Goal: Use online tool/utility: Utilize a website feature to perform a specific function

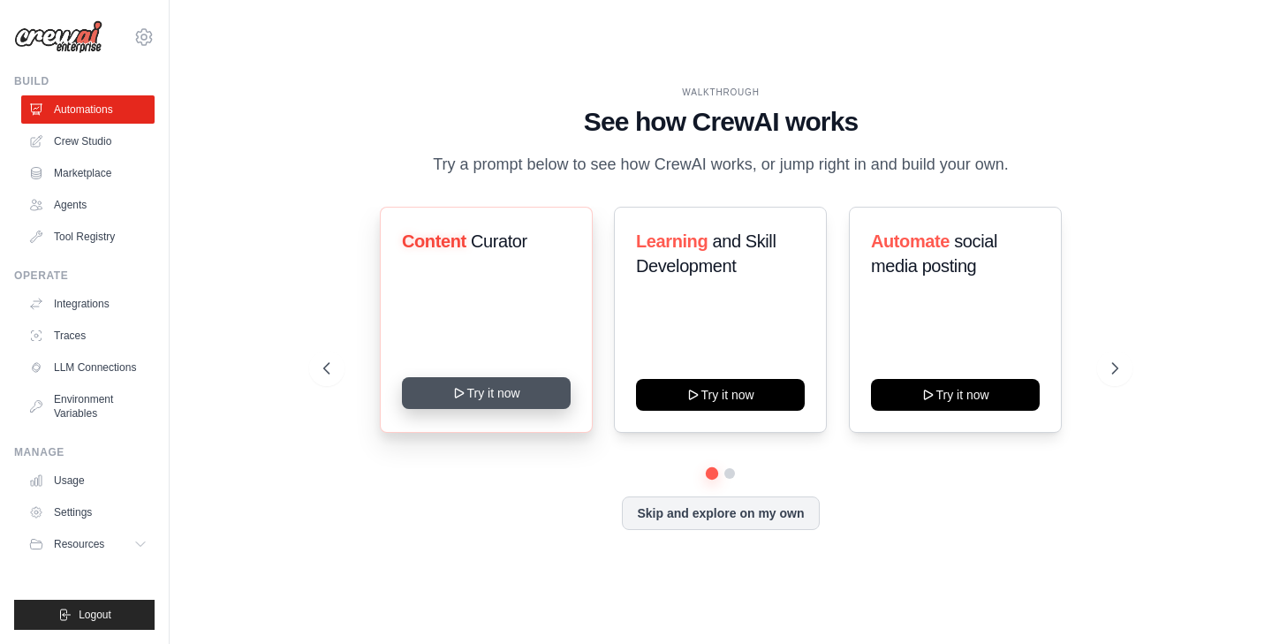
click at [497, 397] on button "Try it now" at bounding box center [486, 393] width 169 height 32
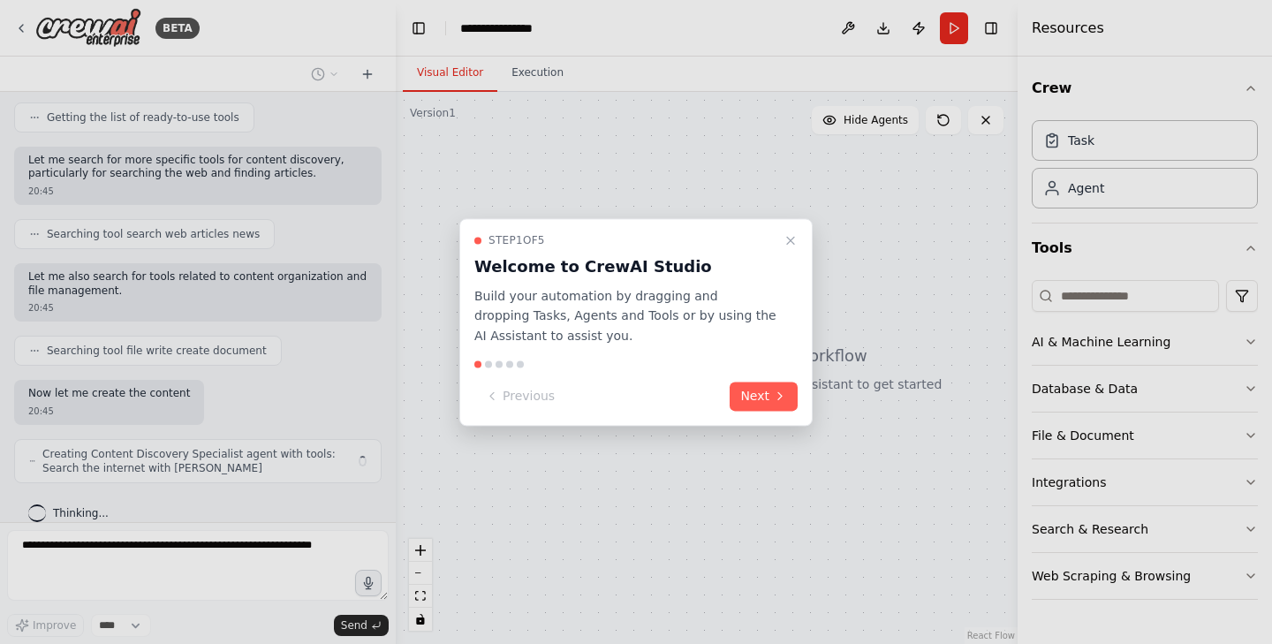
scroll to position [249, 0]
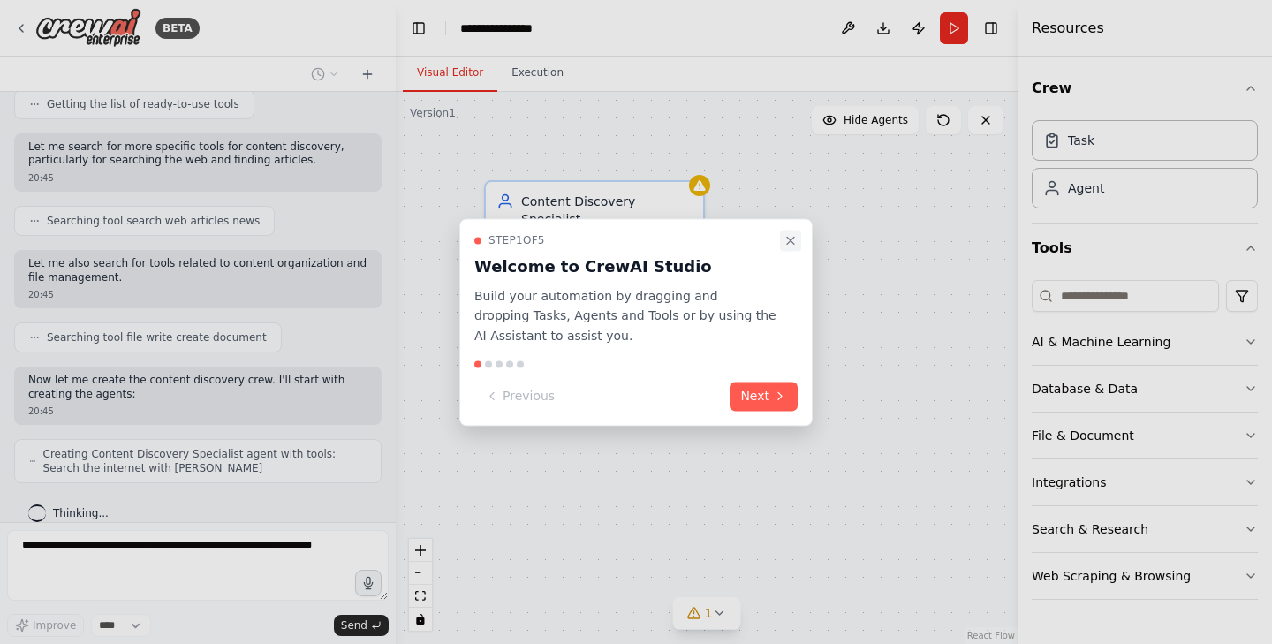
click at [797, 242] on icon "Close walkthrough" at bounding box center [791, 240] width 14 height 14
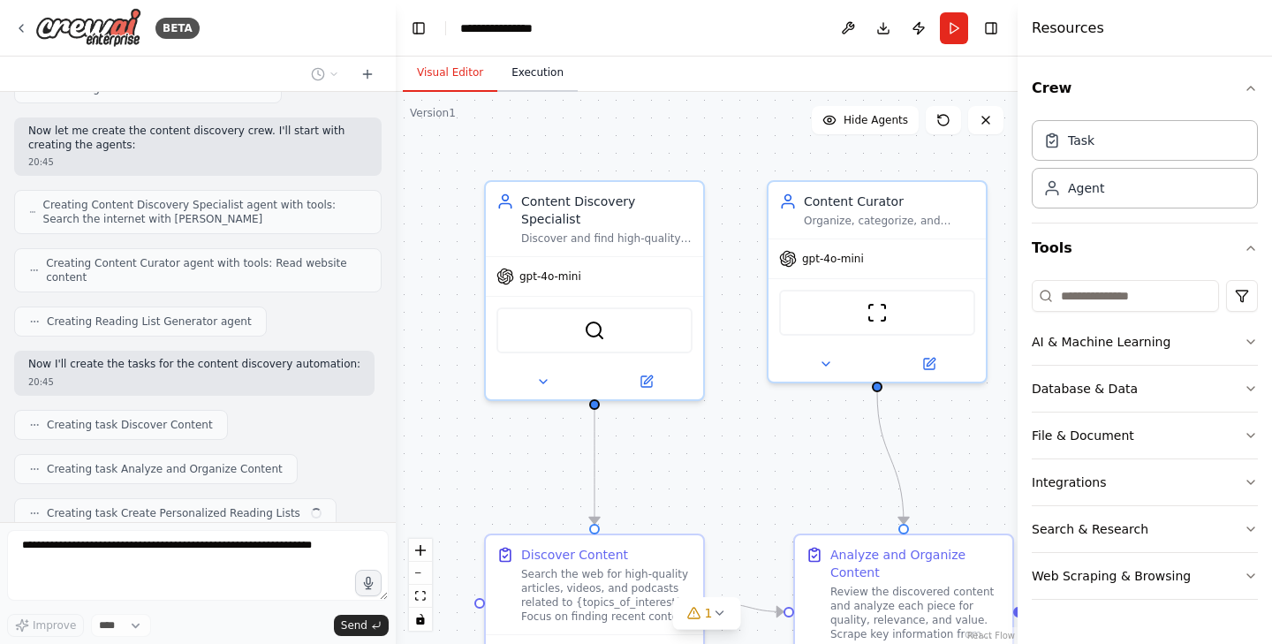
scroll to position [542, 0]
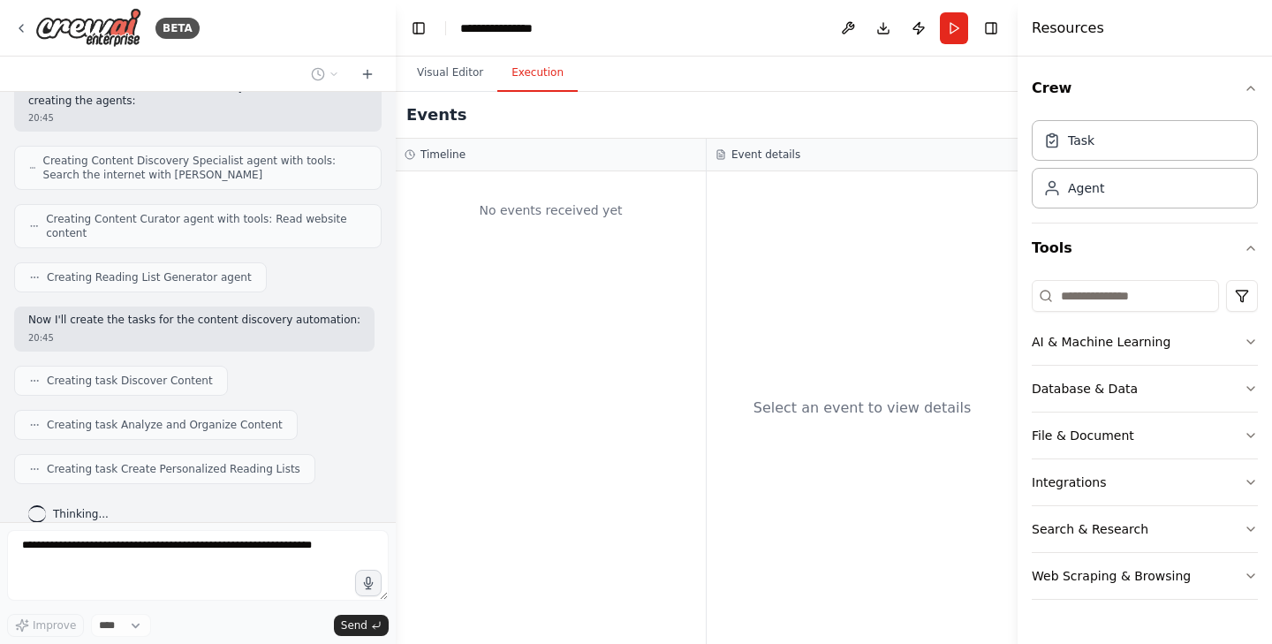
click at [523, 88] on button "Execution" at bounding box center [537, 73] width 80 height 37
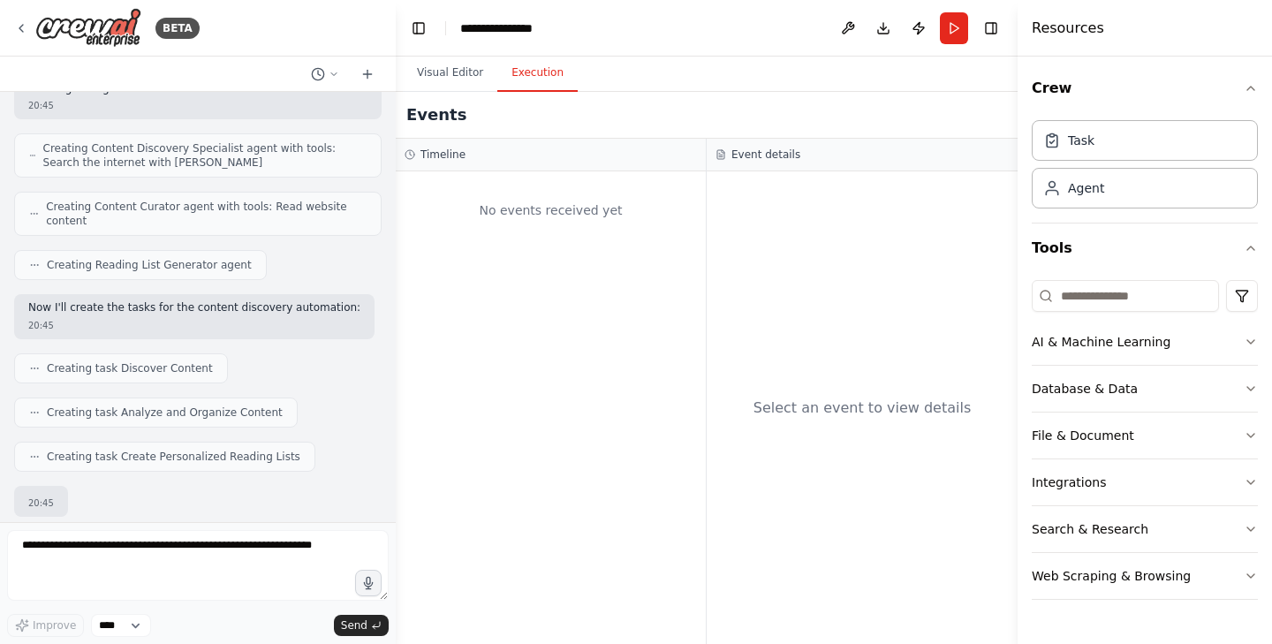
scroll to position [645, 0]
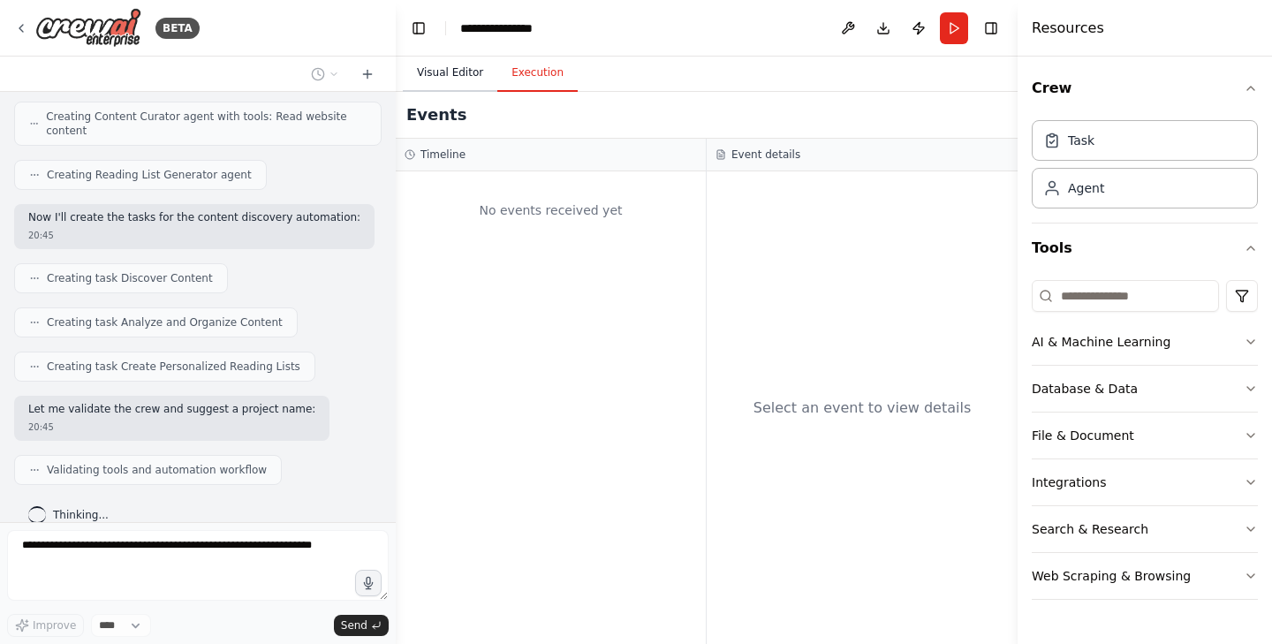
click at [456, 79] on button "Visual Editor" at bounding box center [450, 73] width 95 height 37
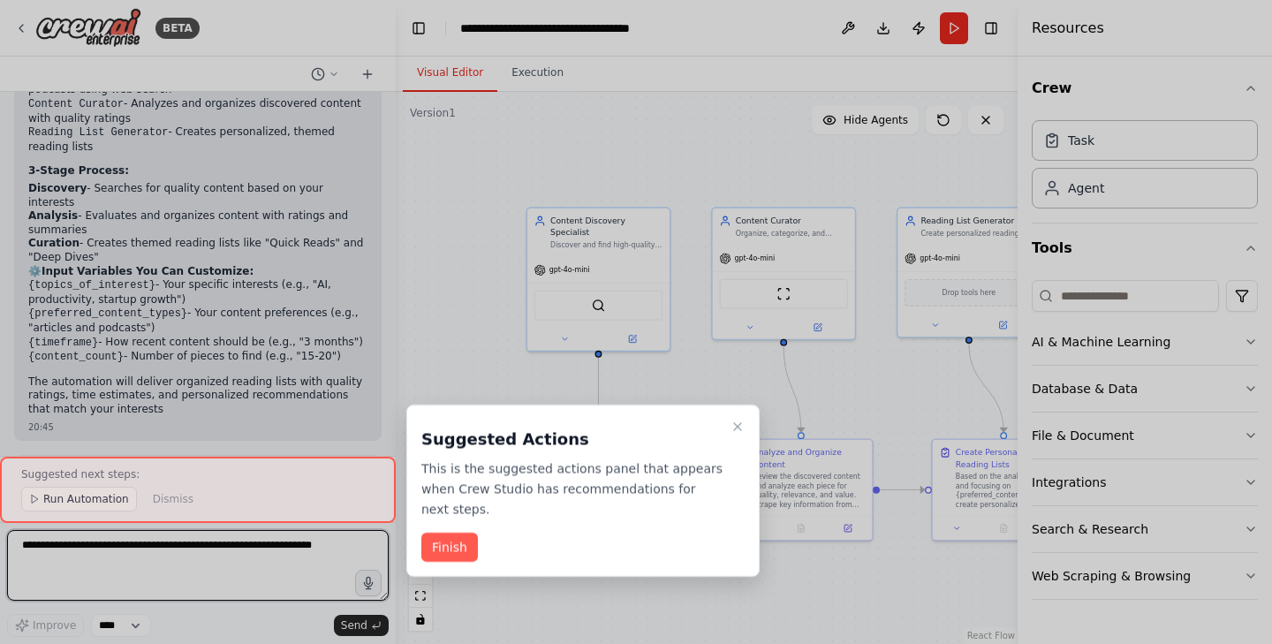
scroll to position [1216, 0]
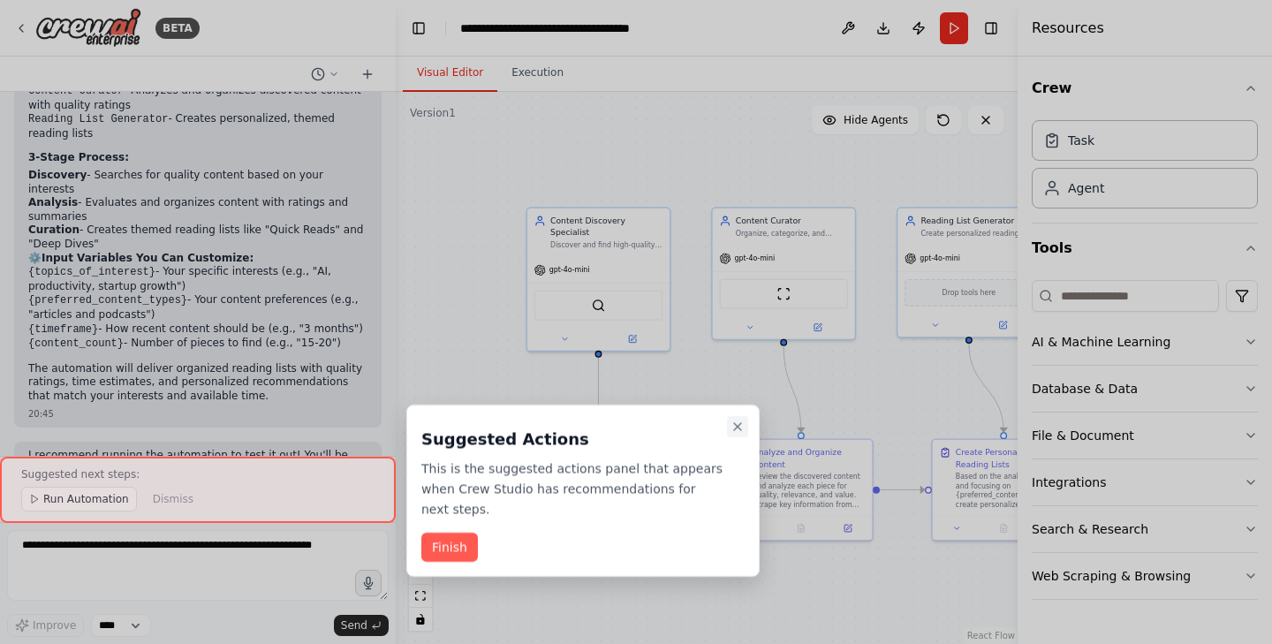
click at [741, 425] on icon "Close walkthrough" at bounding box center [738, 427] width 14 height 14
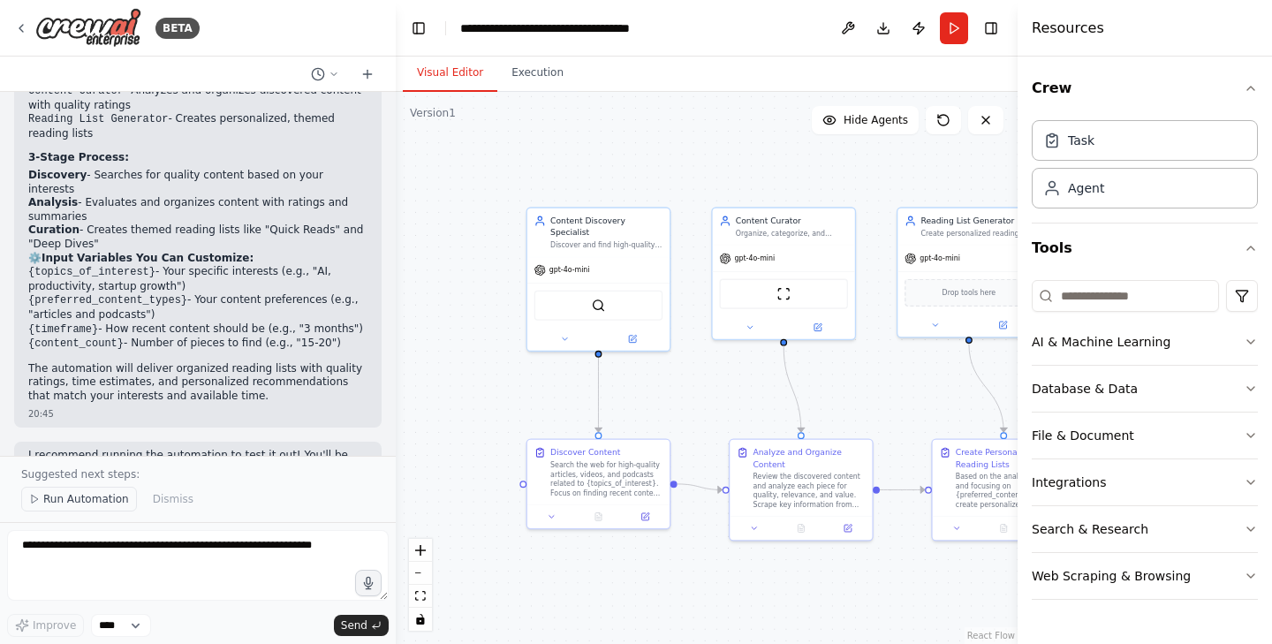
click at [103, 504] on span "Run Automation" at bounding box center [86, 499] width 86 height 14
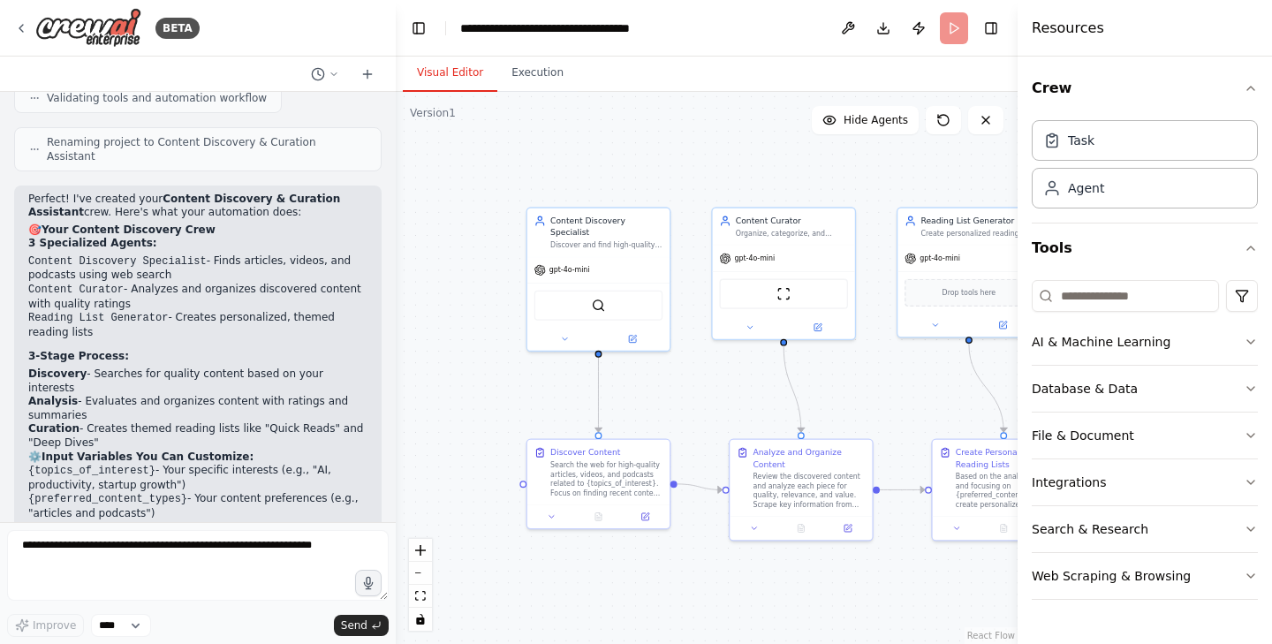
scroll to position [1014, 0]
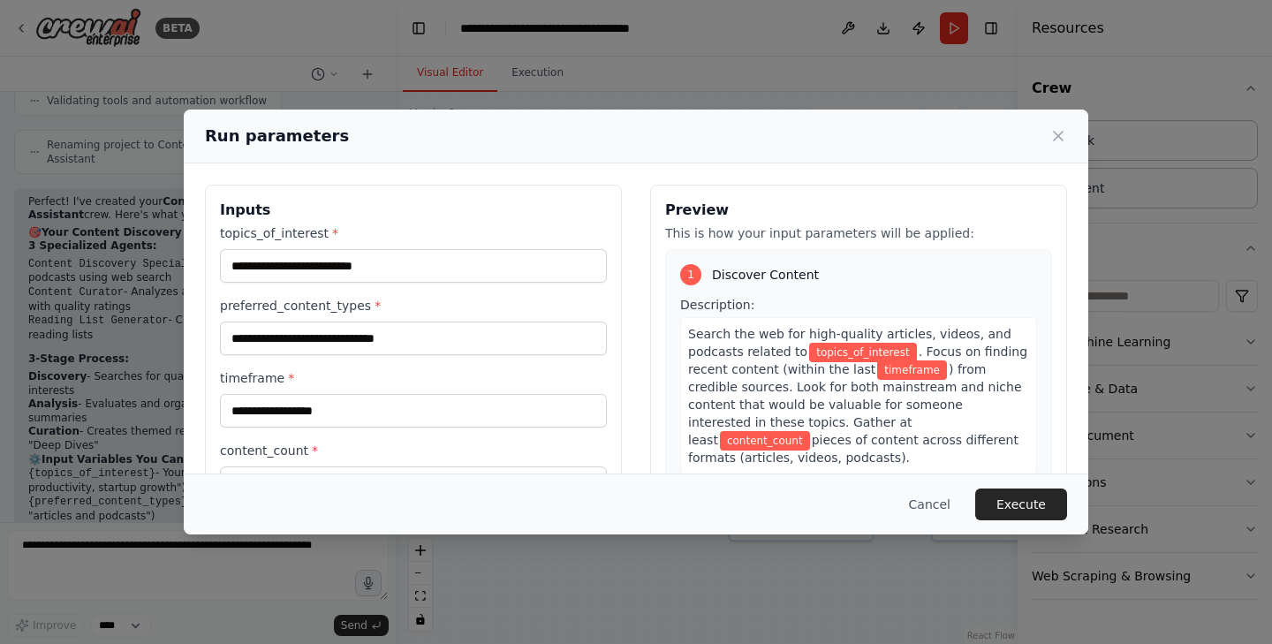
click at [859, 350] on span "topics_of_interest" at bounding box center [862, 352] width 107 height 19
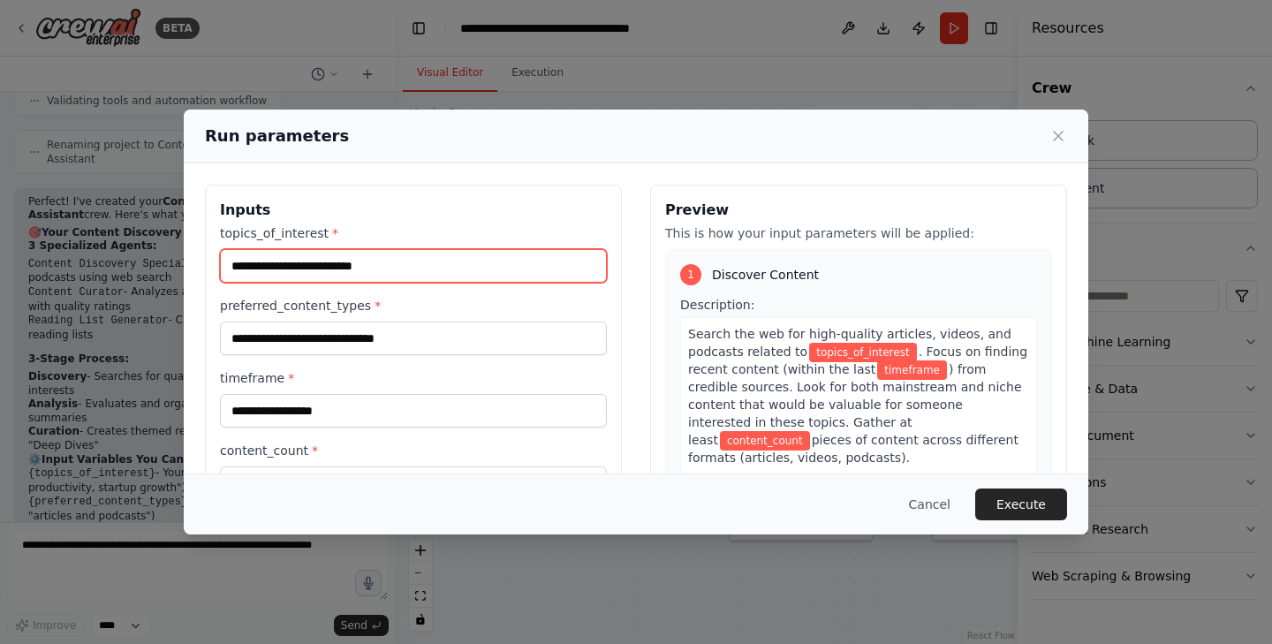
click at [428, 277] on input "topics_of_interest *" at bounding box center [413, 266] width 387 height 34
type input "**********"
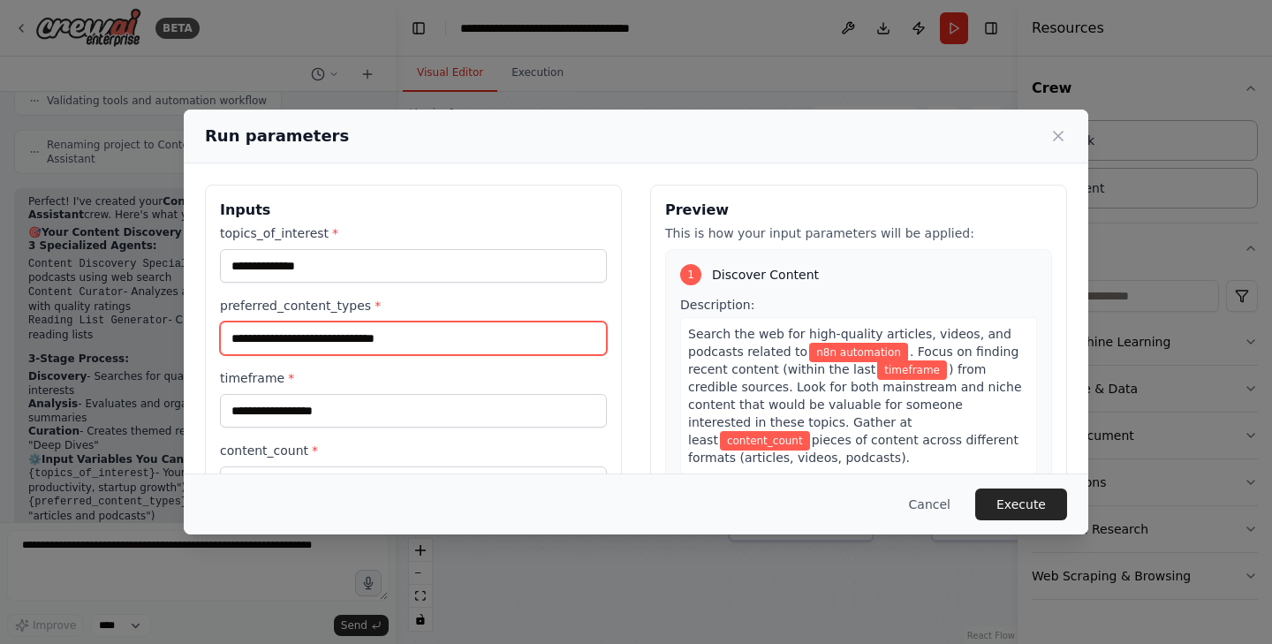
click at [427, 339] on input "preferred_content_types *" at bounding box center [413, 339] width 387 height 34
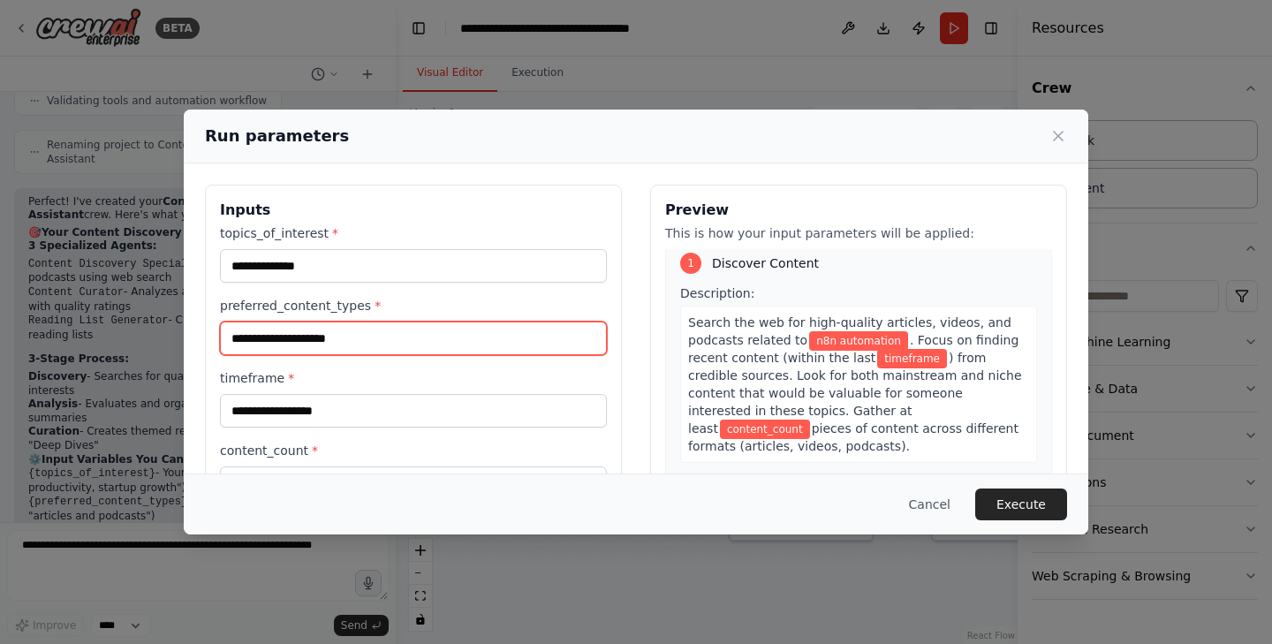
scroll to position [10, 0]
type input "**********"
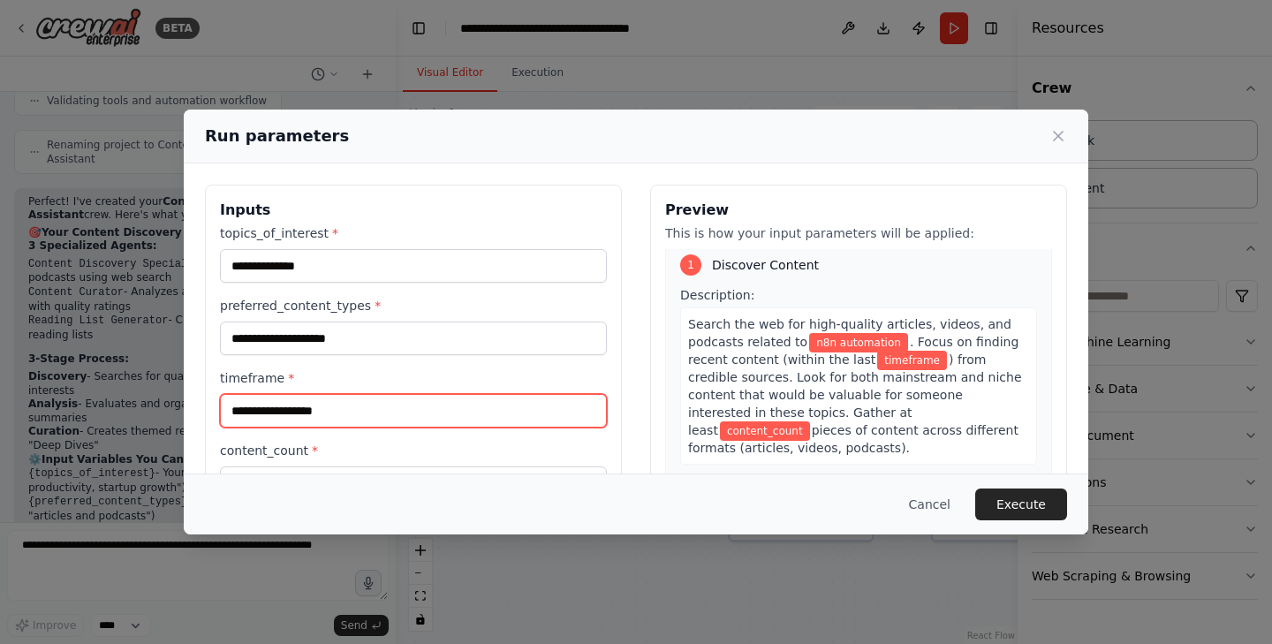
click at [347, 405] on input "timeframe *" at bounding box center [413, 411] width 387 height 34
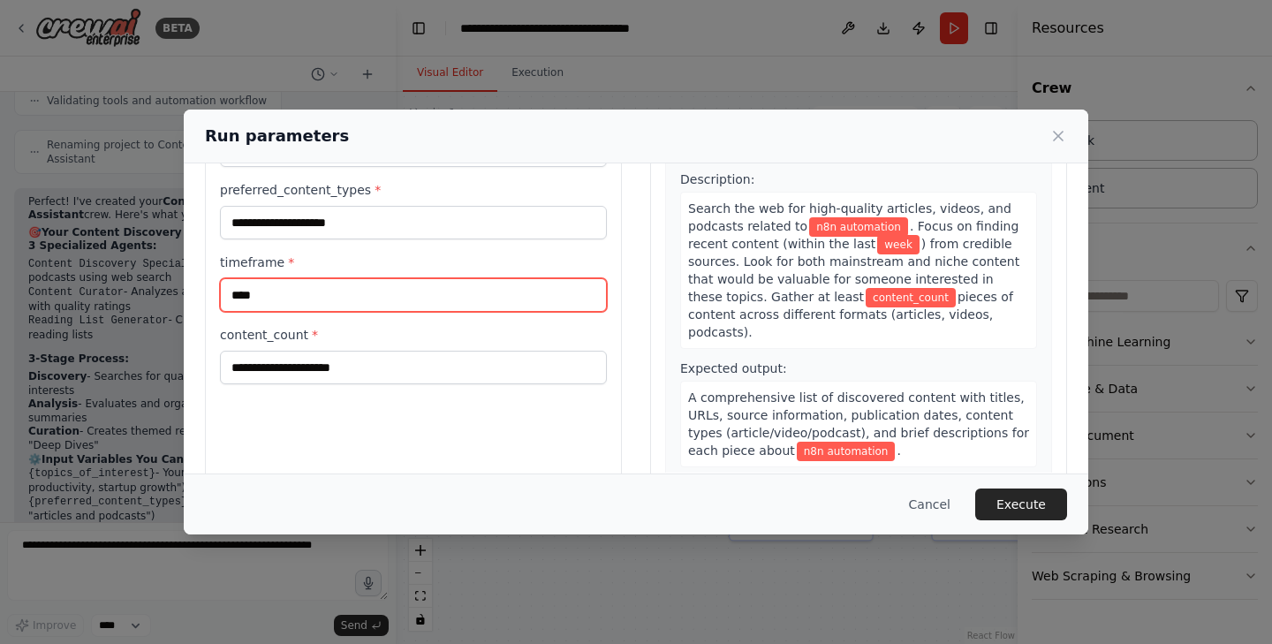
scroll to position [123, 0]
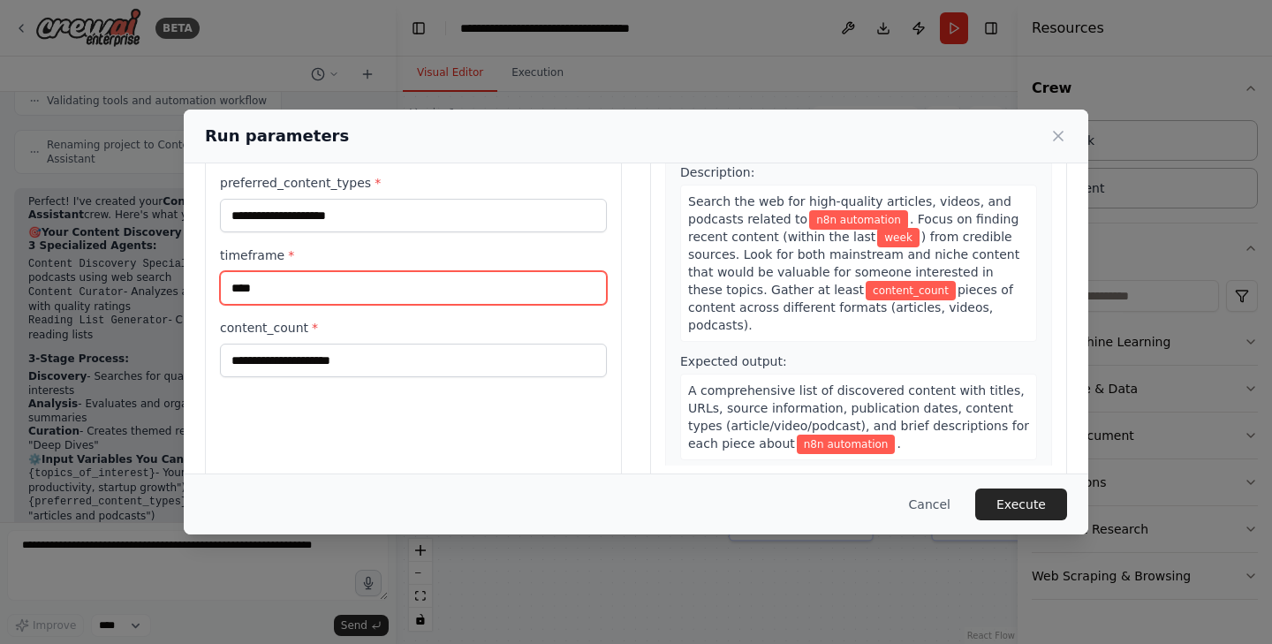
type input "****"
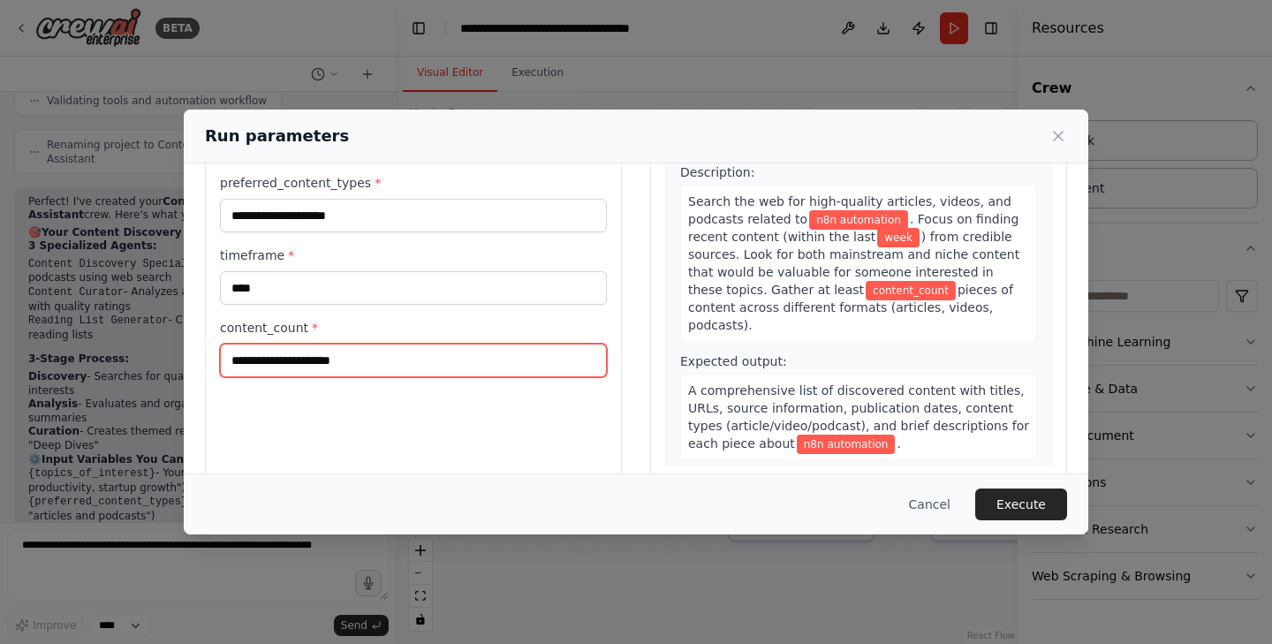
click at [326, 364] on input "content_count *" at bounding box center [413, 361] width 387 height 34
type input "*"
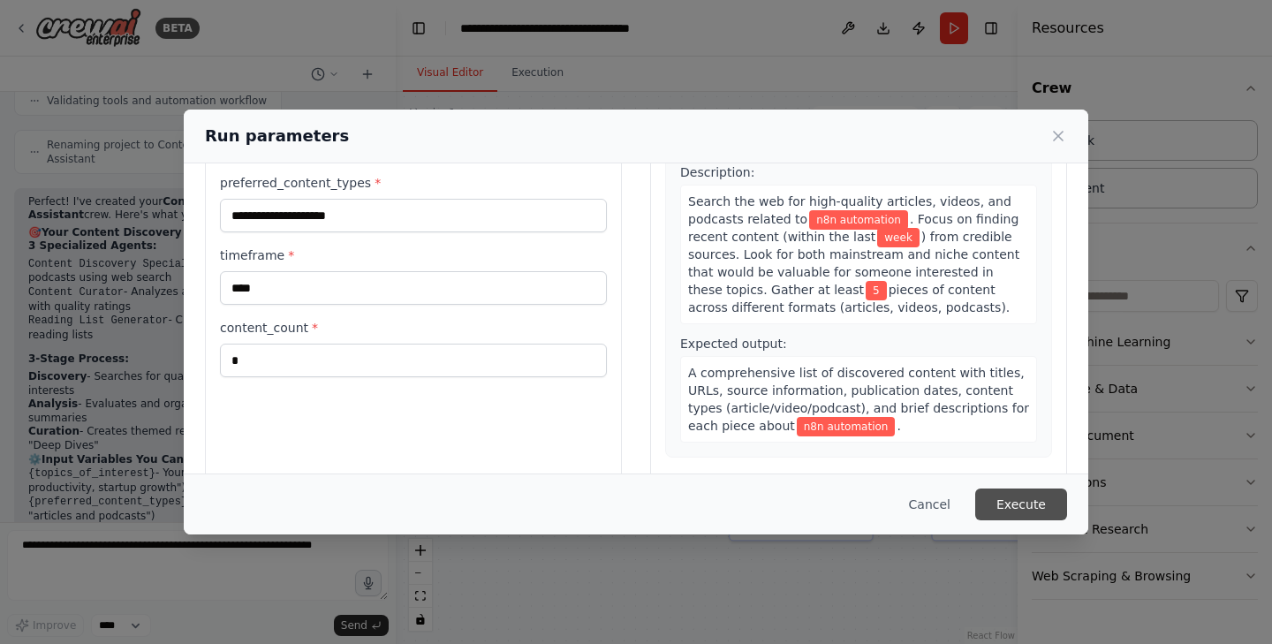
click at [1021, 500] on button "Execute" at bounding box center [1021, 505] width 92 height 32
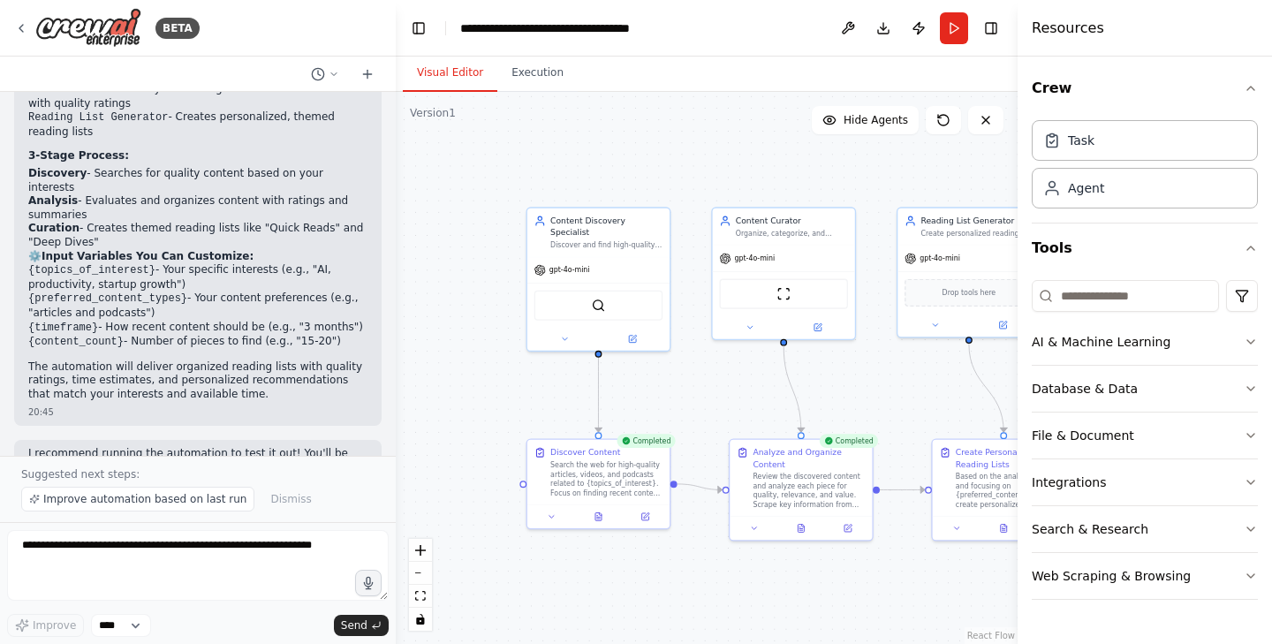
scroll to position [1216, 0]
click at [540, 79] on button "Execution" at bounding box center [537, 73] width 80 height 37
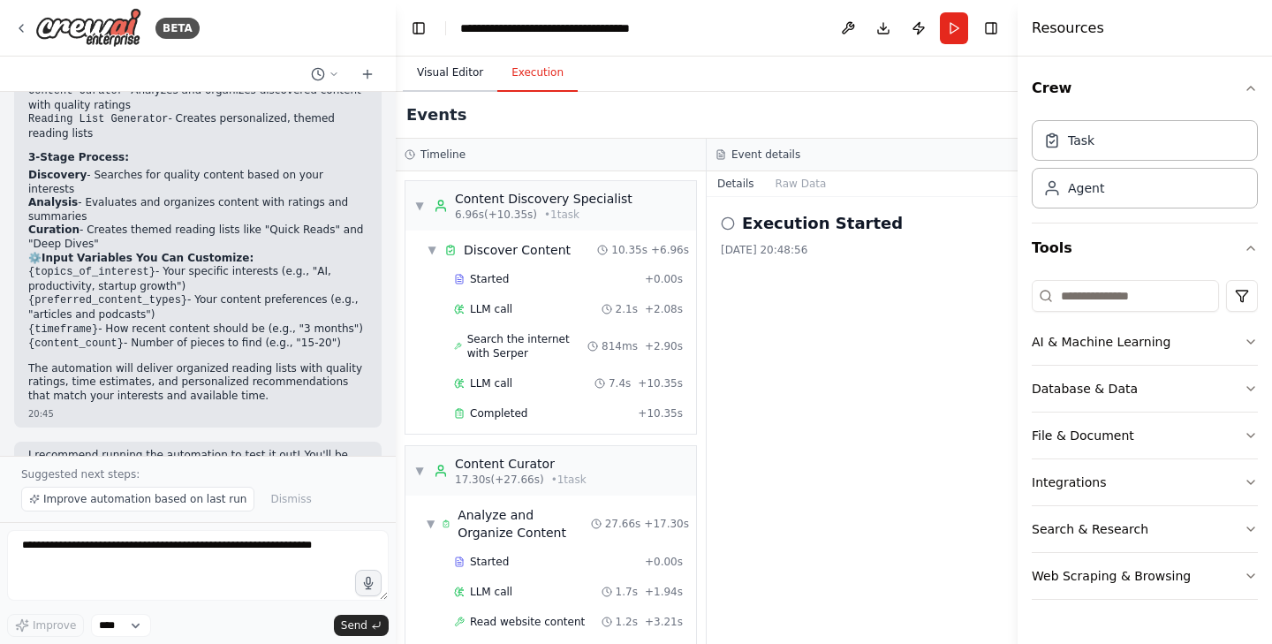
scroll to position [0, 0]
click at [454, 72] on button "Visual Editor" at bounding box center [450, 73] width 95 height 37
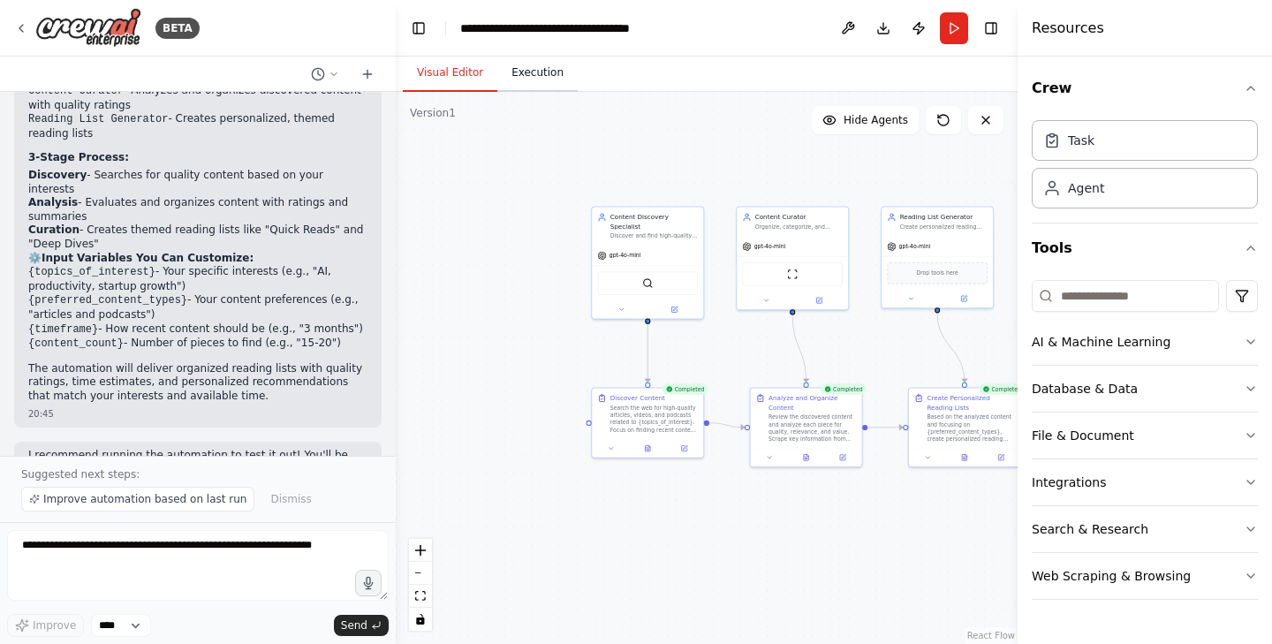
click at [533, 81] on button "Execution" at bounding box center [537, 73] width 80 height 37
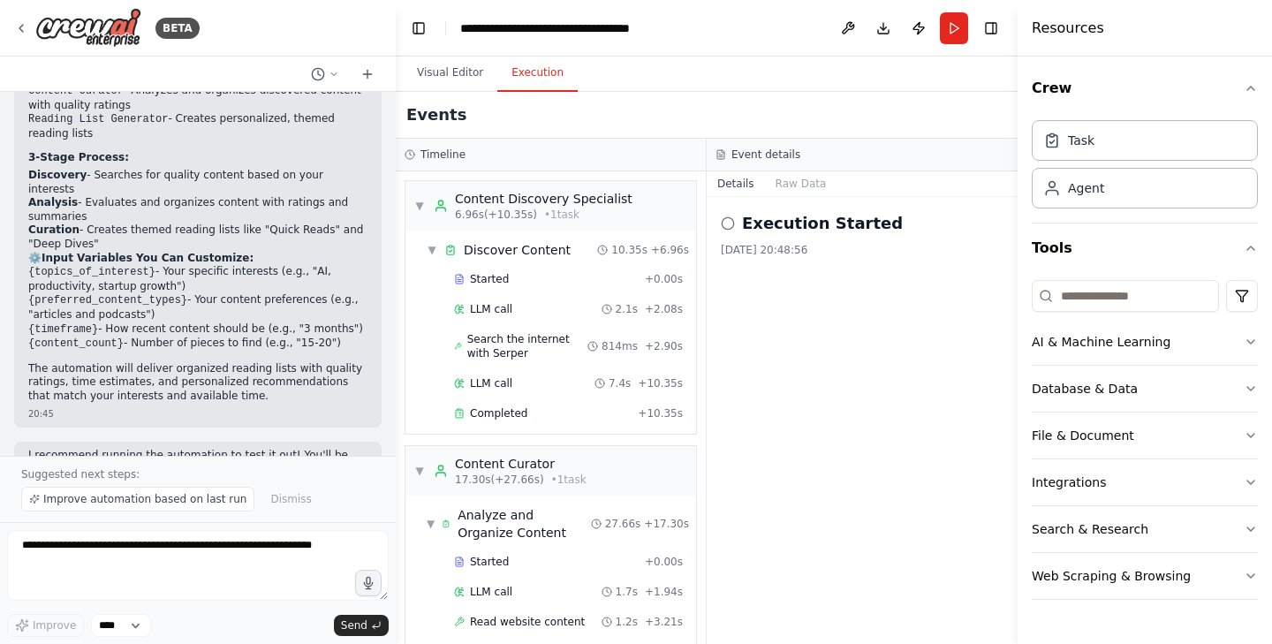
click at [730, 226] on icon at bounding box center [728, 223] width 14 height 14
click at [800, 190] on button "Raw Data" at bounding box center [801, 183] width 72 height 25
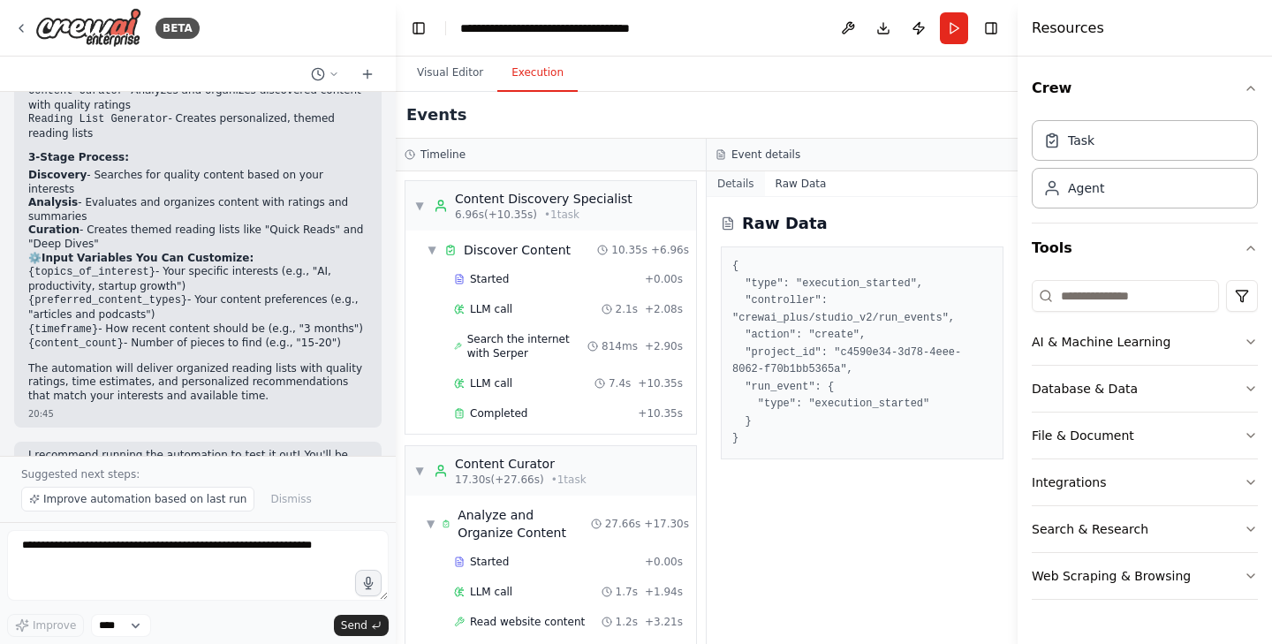
click at [745, 187] on button "Details" at bounding box center [736, 183] width 58 height 25
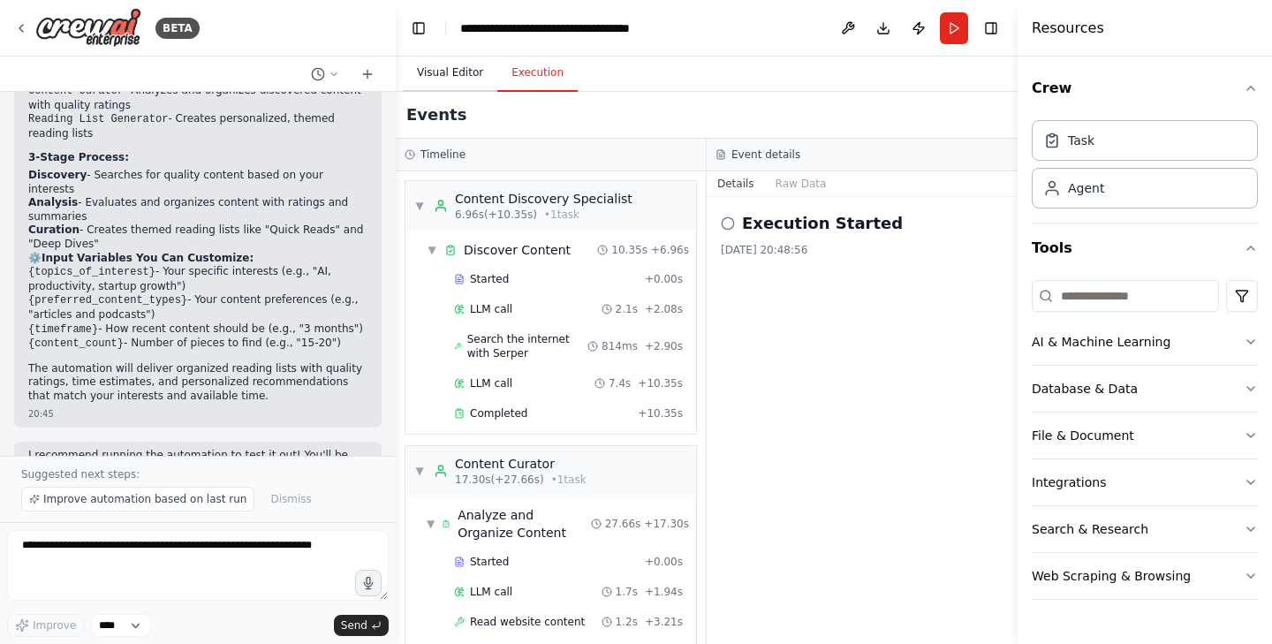
click at [456, 71] on button "Visual Editor" at bounding box center [450, 73] width 95 height 37
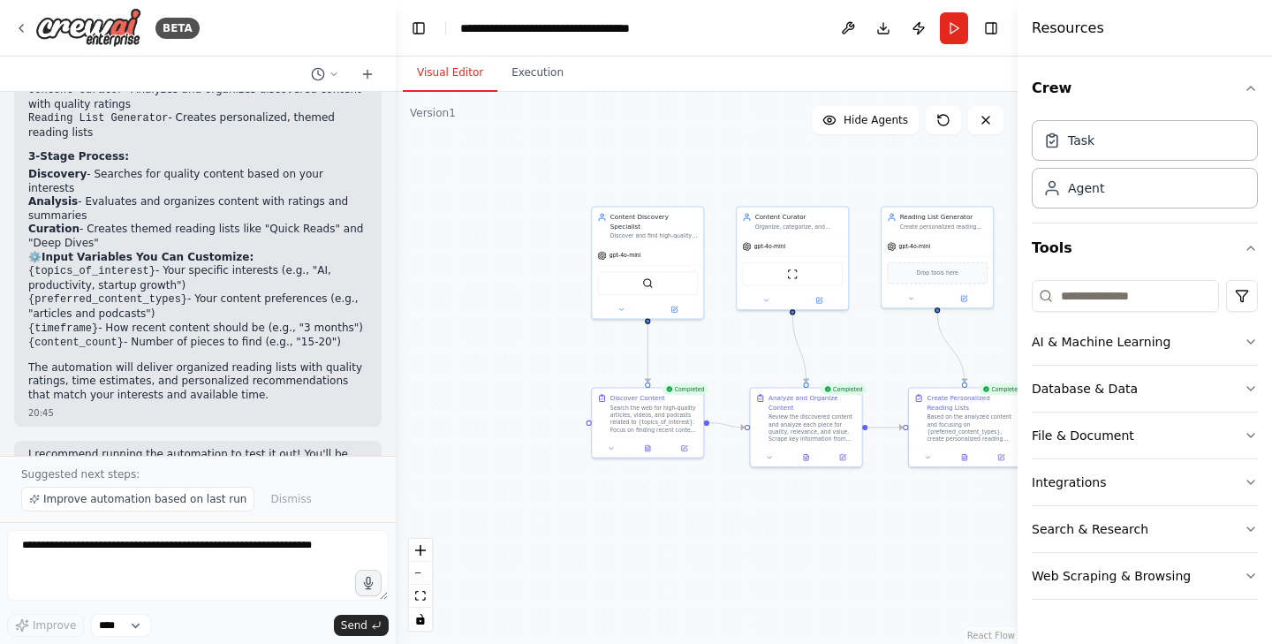
scroll to position [1216, 0]
click at [228, 559] on textarea at bounding box center [198, 565] width 382 height 71
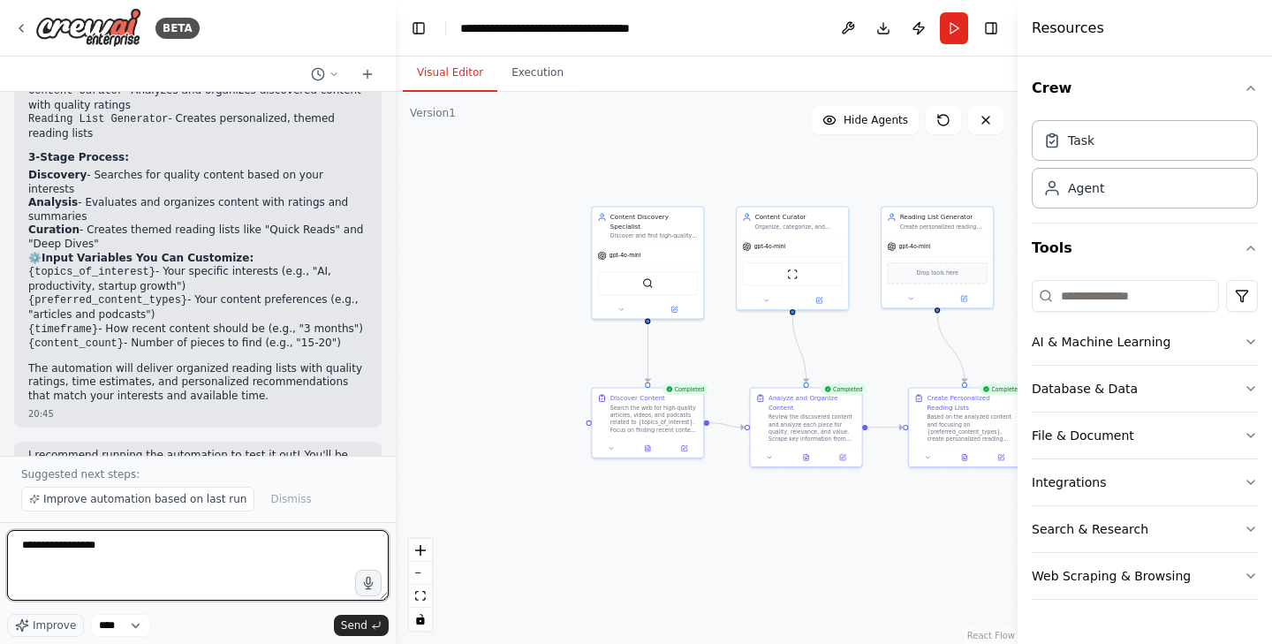
type textarea "**********"
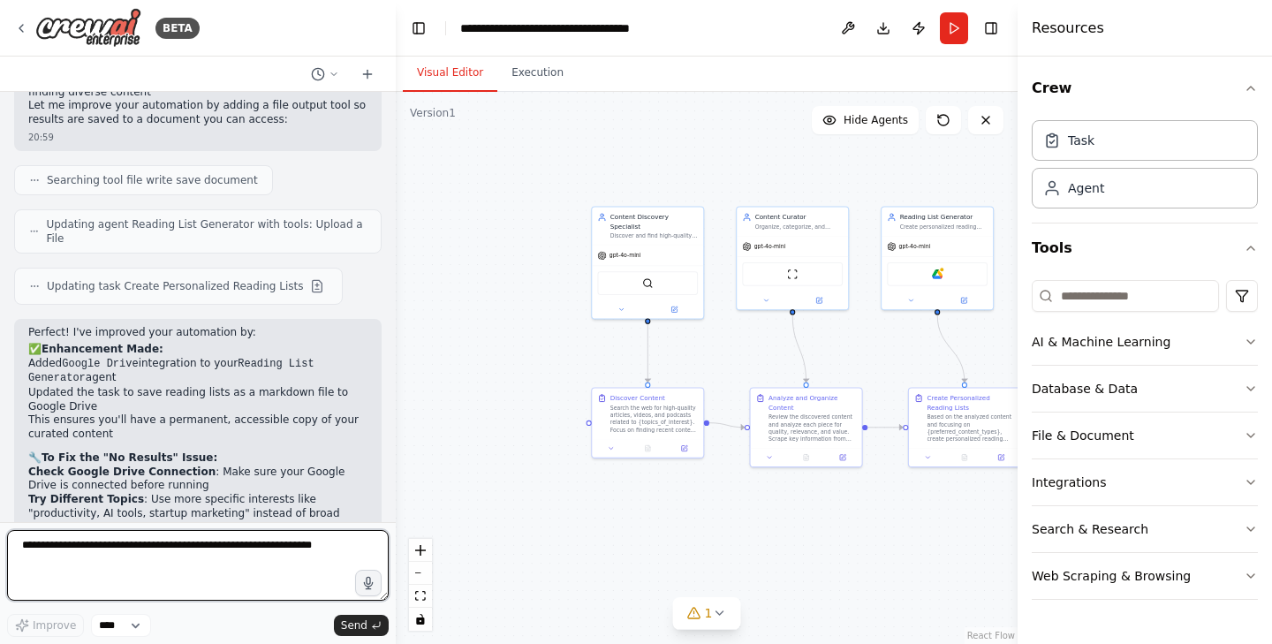
scroll to position [2209, 0]
click at [559, 84] on button "Execution" at bounding box center [537, 73] width 80 height 37
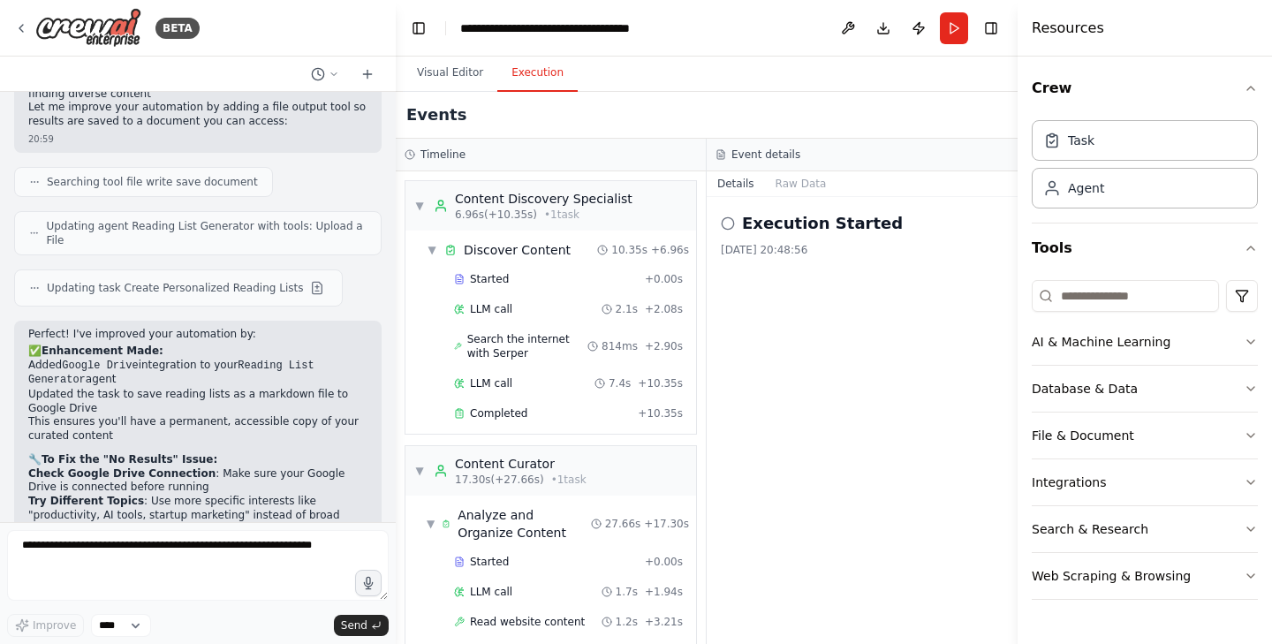
scroll to position [0, 0]
click at [736, 187] on button "Details" at bounding box center [736, 183] width 58 height 25
click at [731, 222] on icon at bounding box center [728, 223] width 14 height 14
click at [805, 178] on button "Raw Data" at bounding box center [801, 183] width 72 height 25
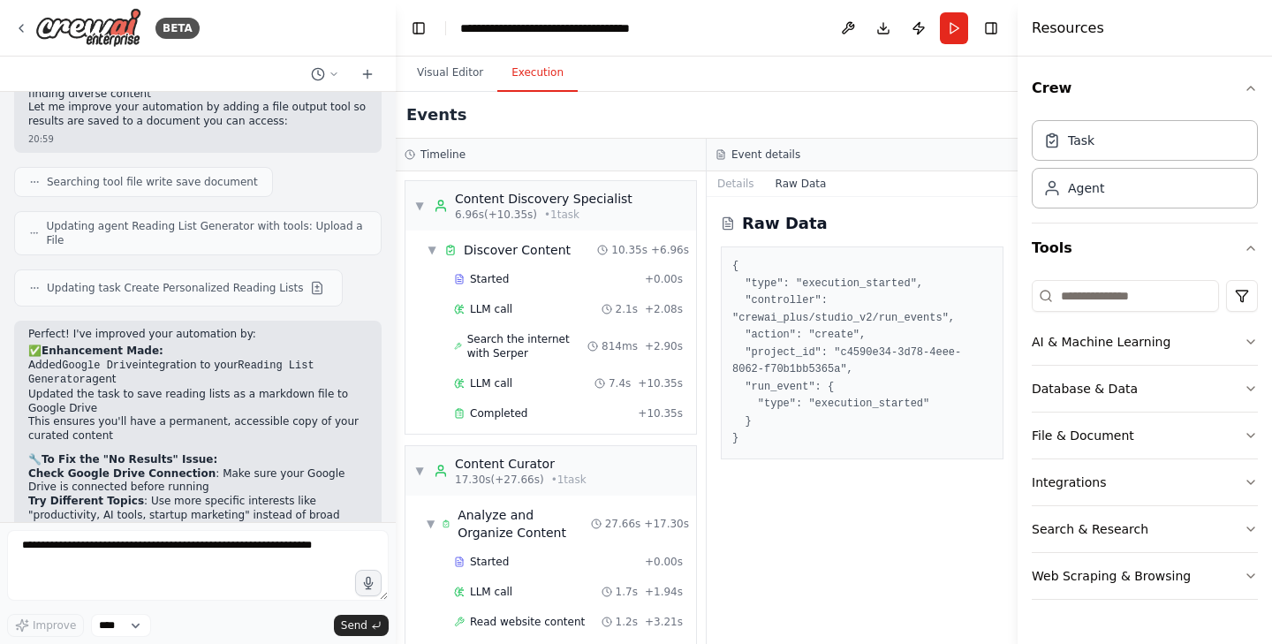
click at [728, 217] on icon at bounding box center [729, 222] width 10 height 11
click at [996, 30] on button "Toggle Right Sidebar" at bounding box center [991, 28] width 25 height 25
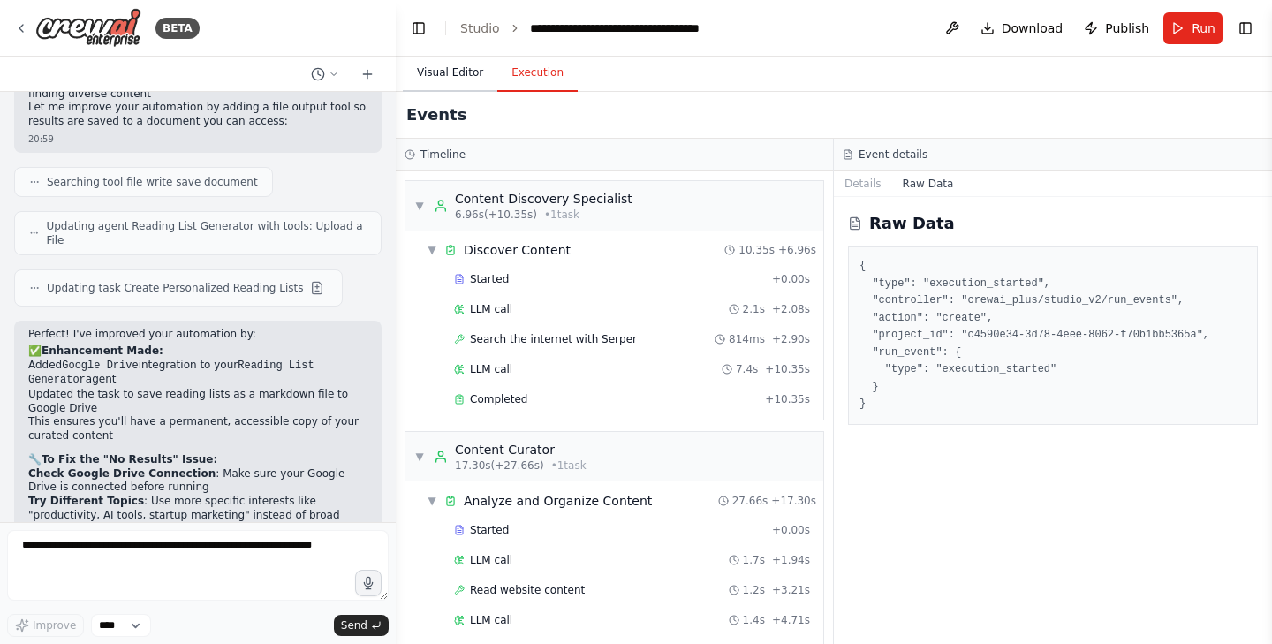
click at [451, 81] on button "Visual Editor" at bounding box center [450, 73] width 95 height 37
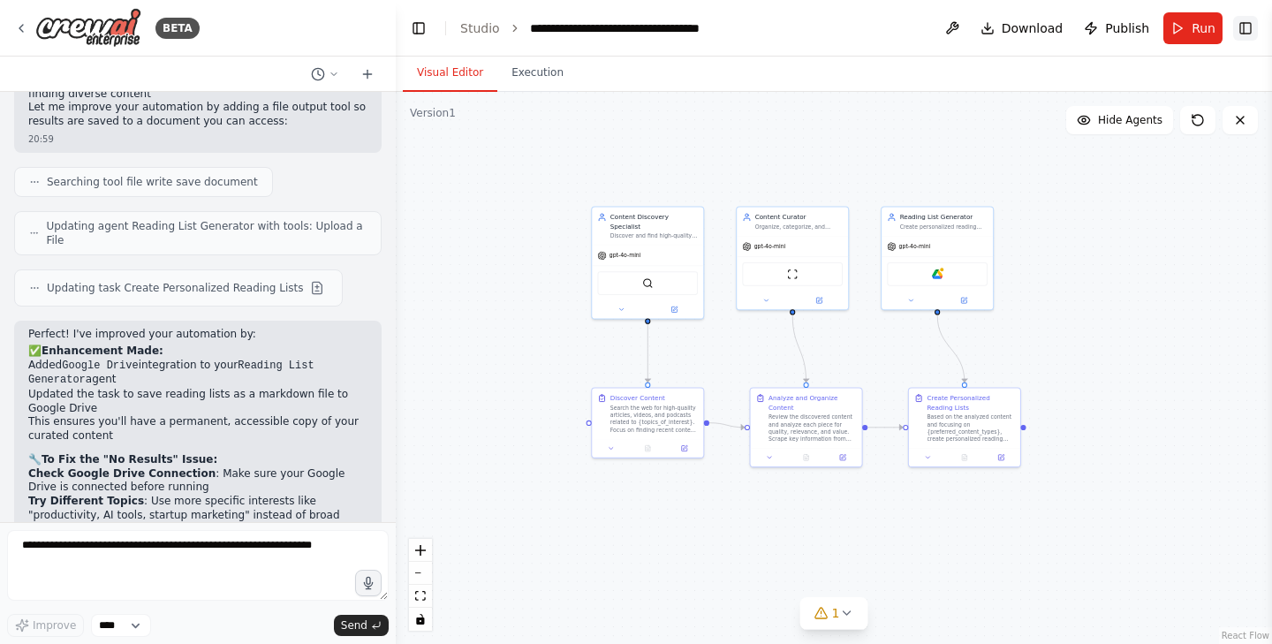
click at [1251, 29] on button "Toggle Right Sidebar" at bounding box center [1245, 28] width 25 height 25
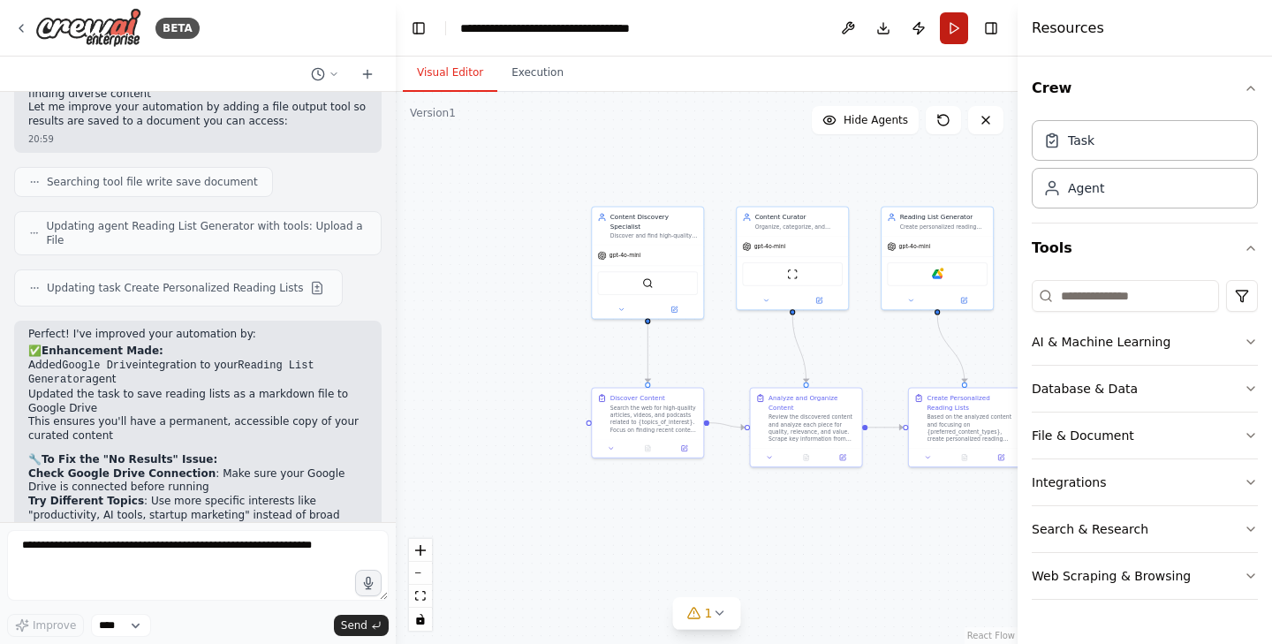
click at [954, 33] on button "Run" at bounding box center [954, 28] width 28 height 32
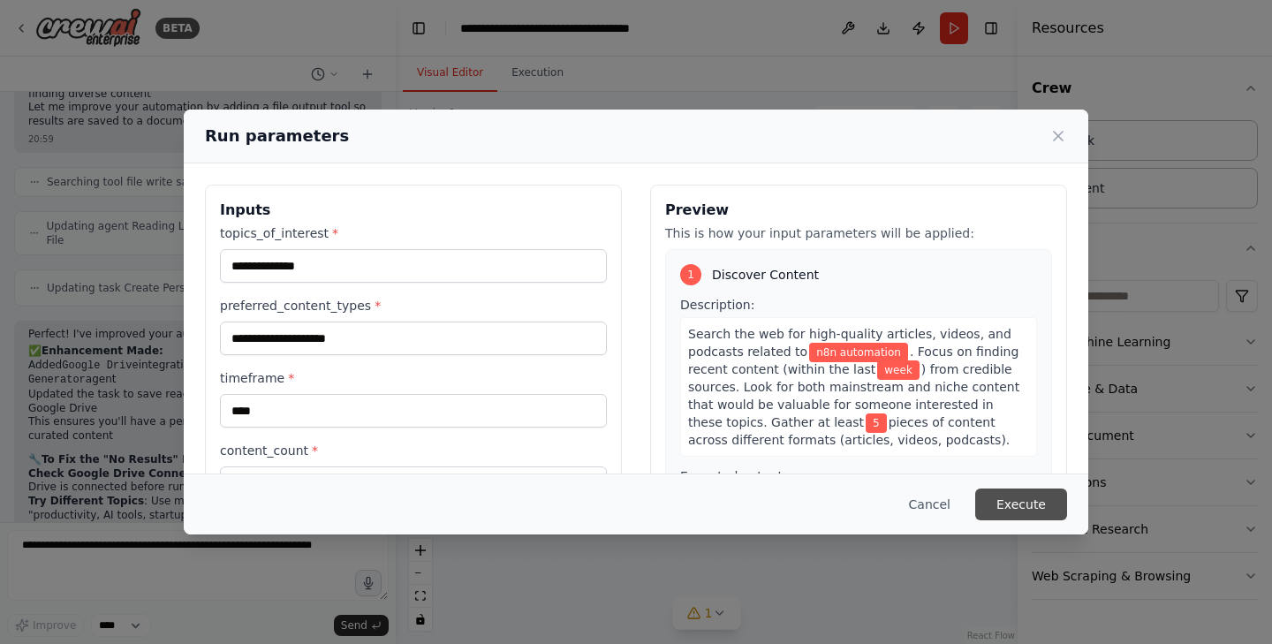
click at [1036, 511] on button "Execute" at bounding box center [1021, 505] width 92 height 32
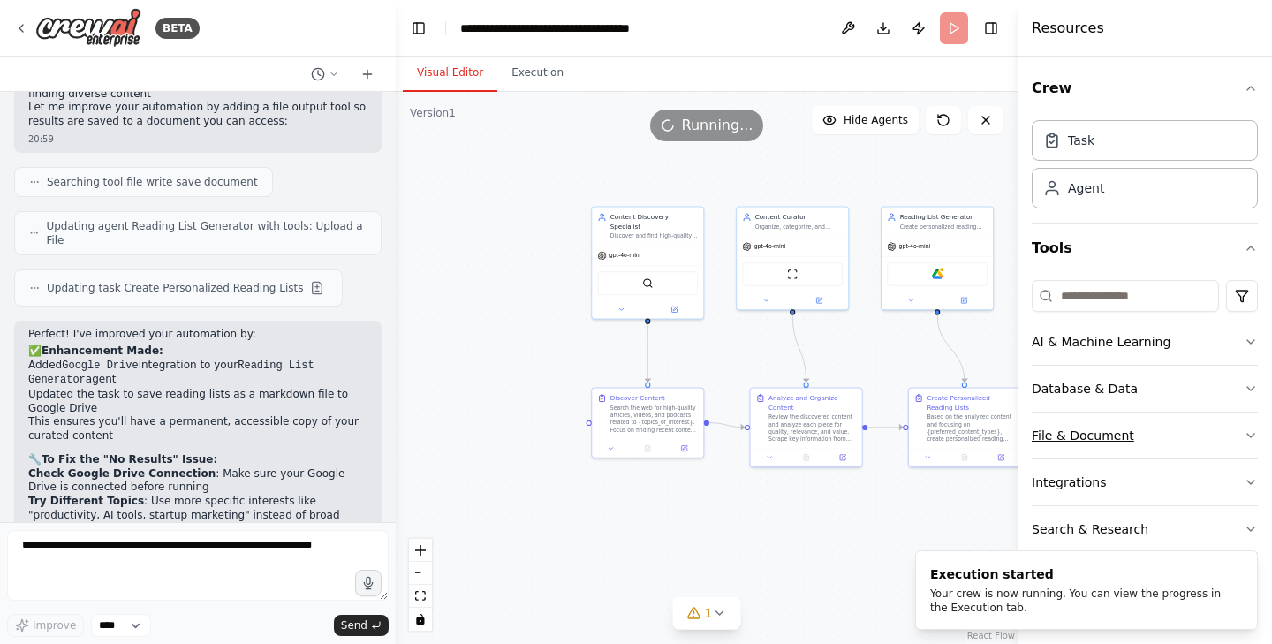
click at [1249, 436] on icon "button" at bounding box center [1250, 436] width 7 height 4
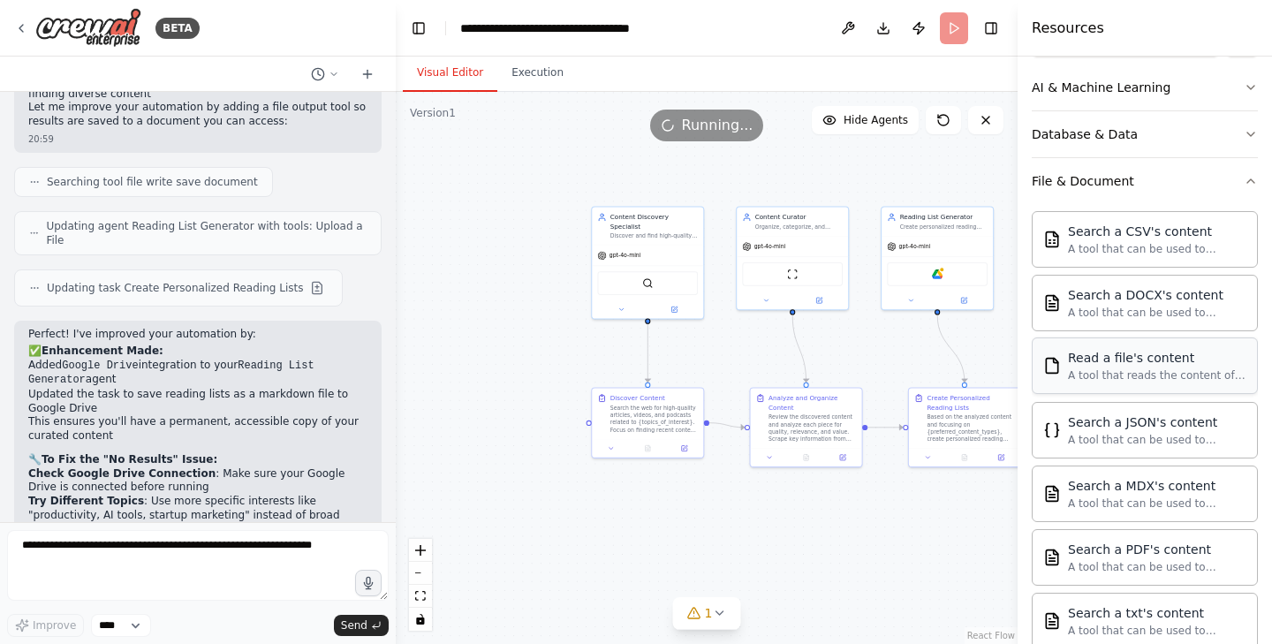
scroll to position [258, 0]
click at [1251, 180] on icon "button" at bounding box center [1251, 177] width 14 height 14
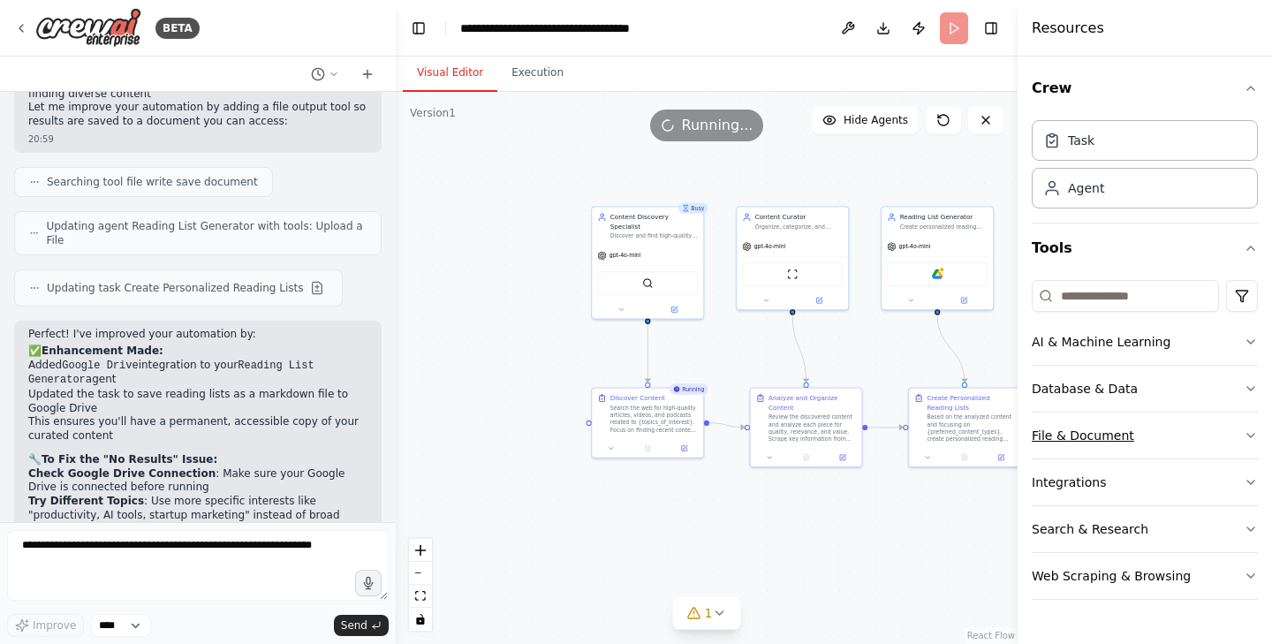
scroll to position [0, 0]
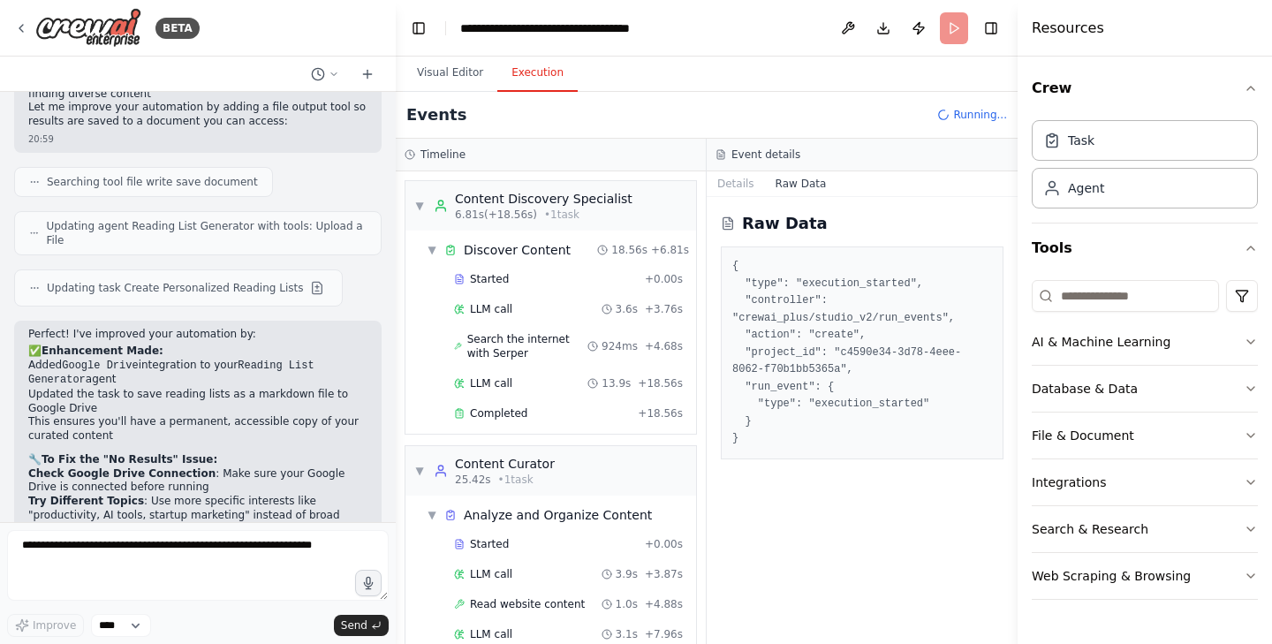
click at [531, 83] on button "Execution" at bounding box center [537, 73] width 80 height 37
click at [443, 84] on button "Visual Editor" at bounding box center [450, 73] width 95 height 37
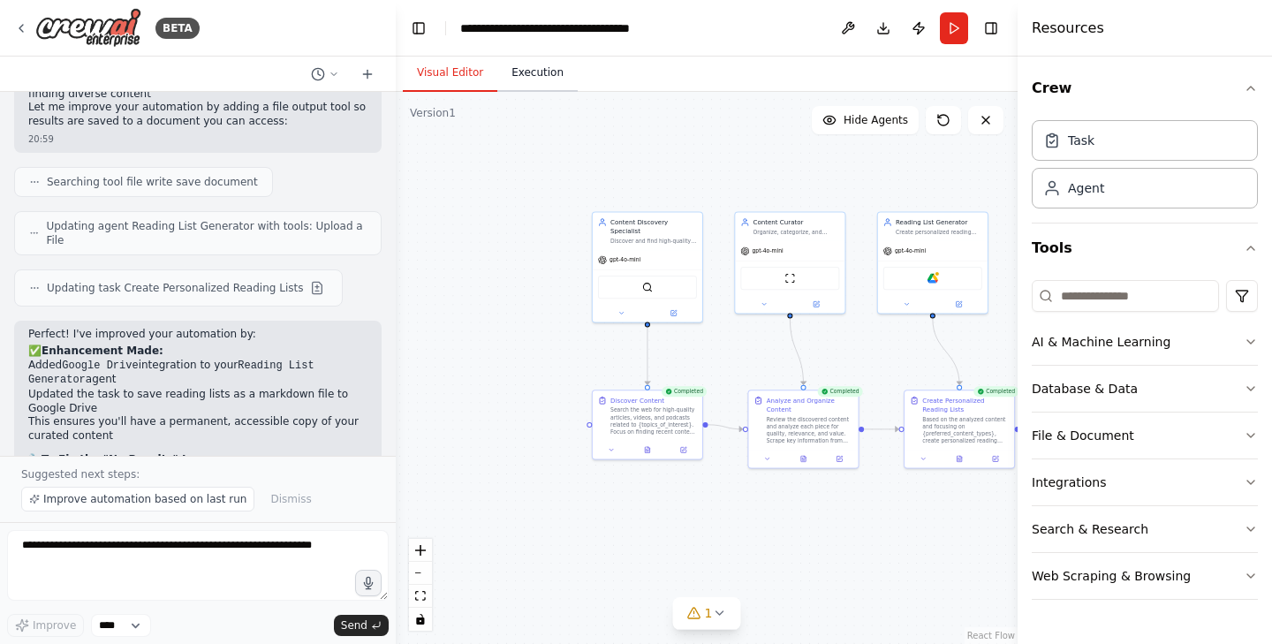
click at [551, 72] on button "Execution" at bounding box center [537, 73] width 80 height 37
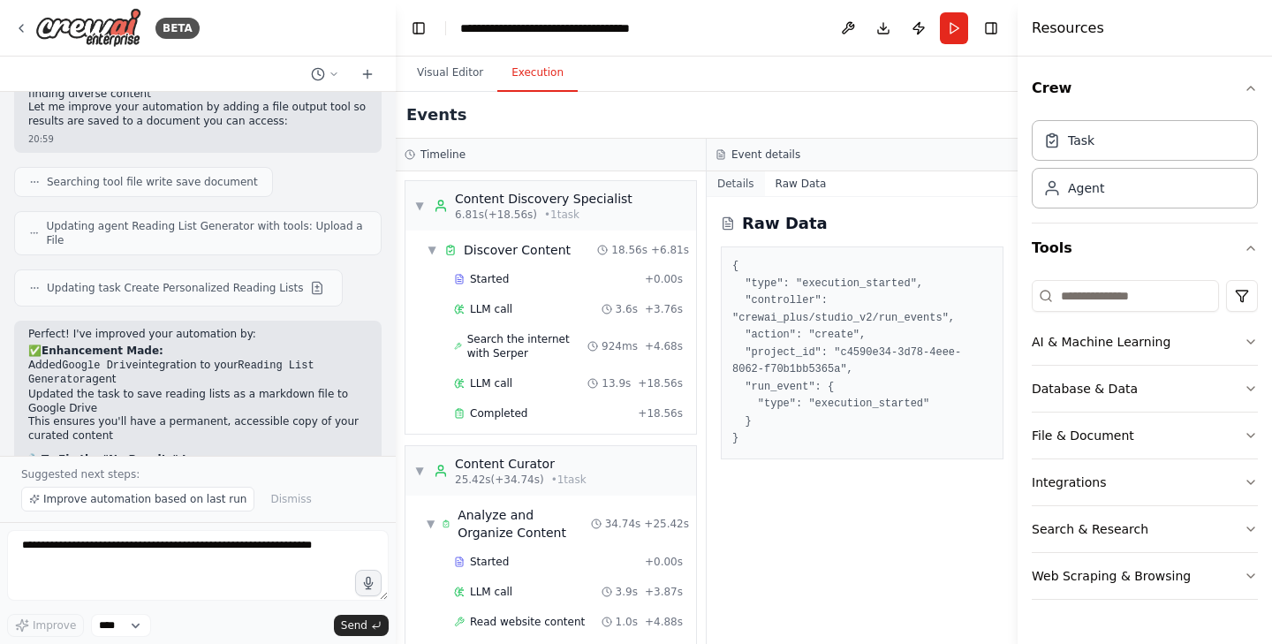
click at [739, 185] on button "Details" at bounding box center [736, 183] width 58 height 25
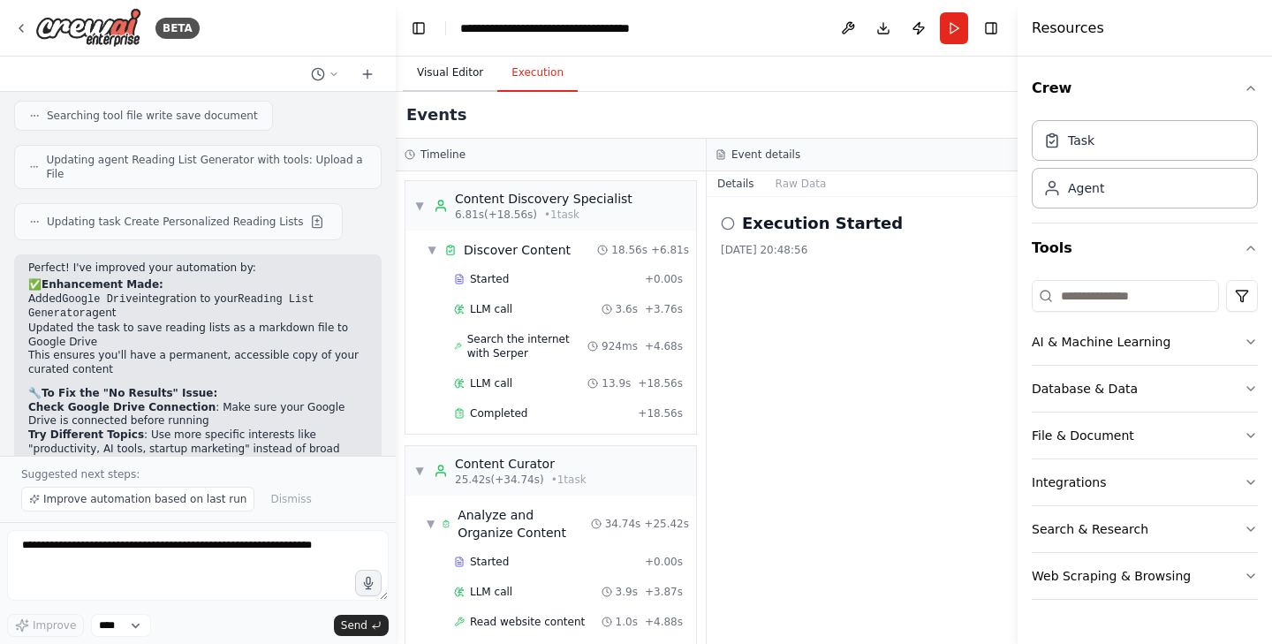
click at [467, 70] on button "Visual Editor" at bounding box center [450, 73] width 95 height 37
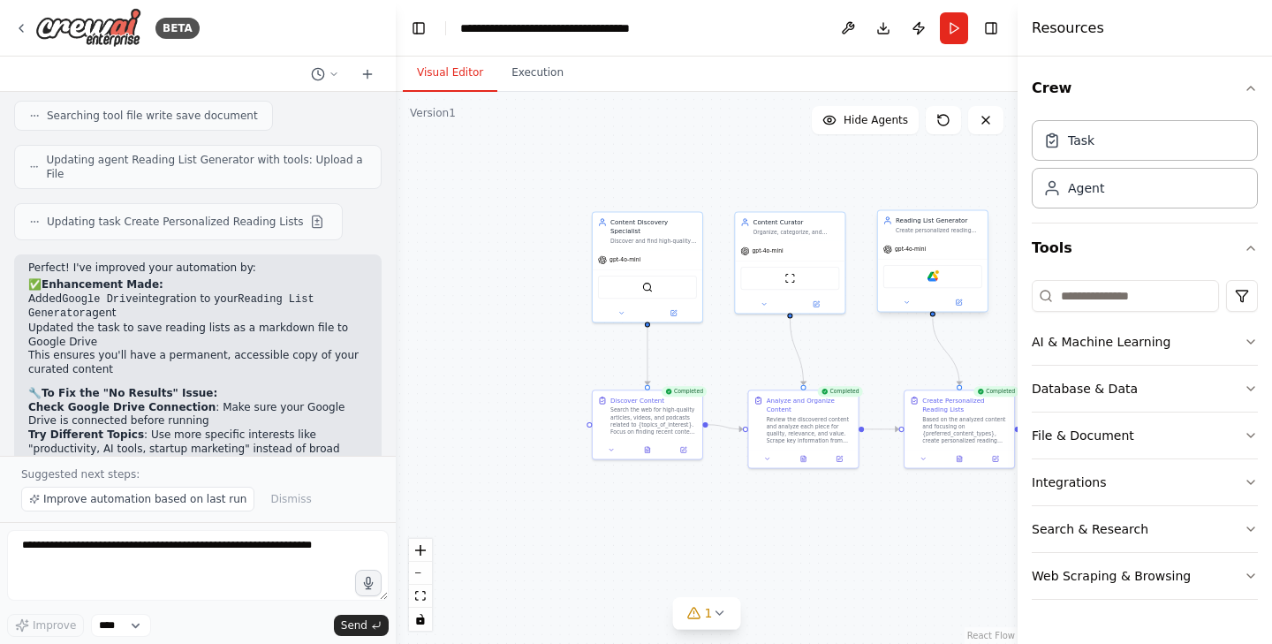
click at [922, 272] on div "Google Drive" at bounding box center [932, 276] width 99 height 23
click at [935, 281] on img at bounding box center [933, 276] width 11 height 11
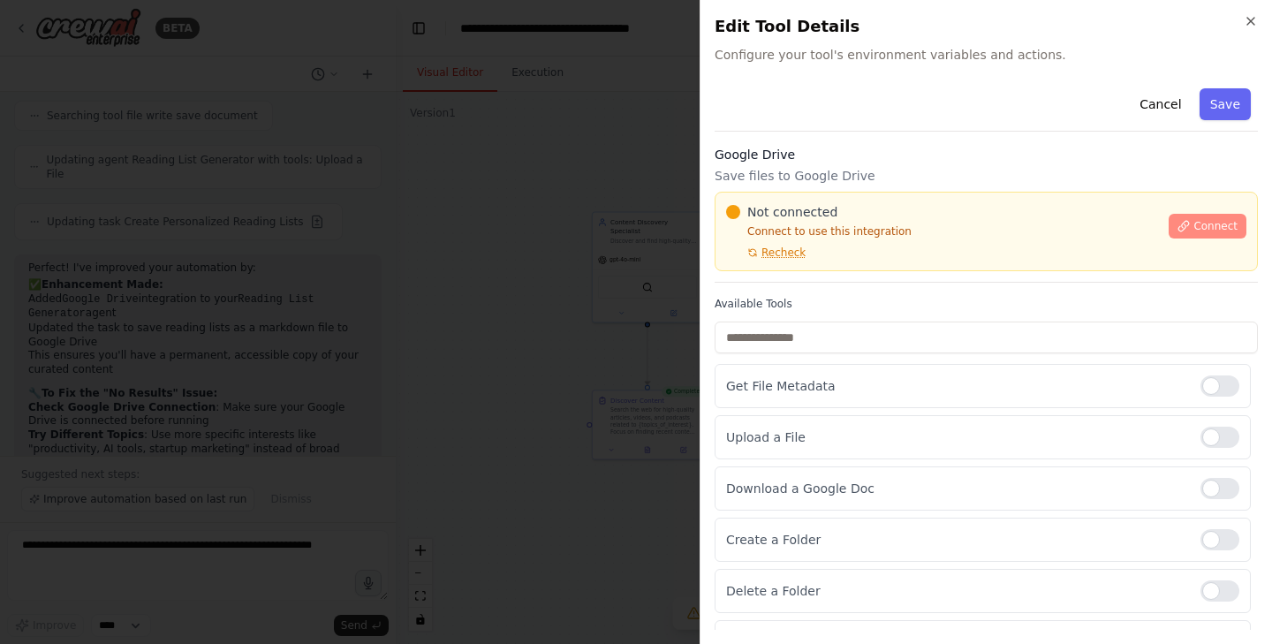
click at [1214, 232] on span "Connect" at bounding box center [1215, 226] width 44 height 14
click at [1209, 225] on span "Connect" at bounding box center [1215, 226] width 44 height 14
click at [1196, 226] on span "Connect" at bounding box center [1215, 226] width 44 height 14
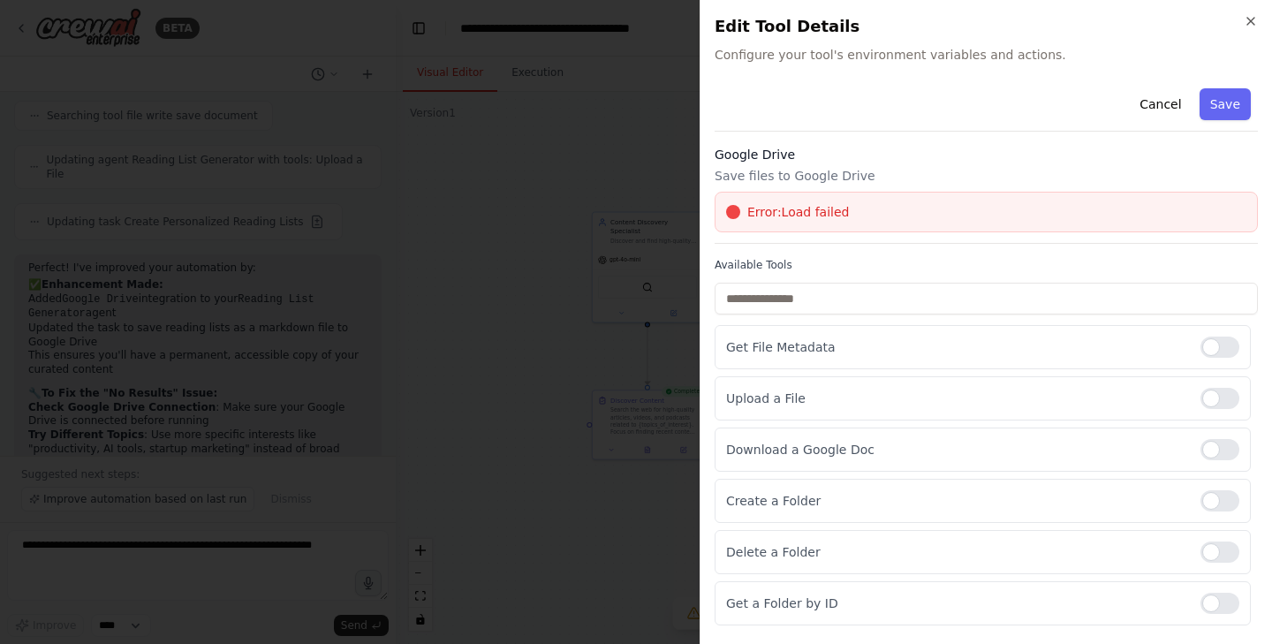
click at [951, 141] on div "Cancel Save Google Drive Save files to Google Drive Error: Load failed Availabl…" at bounding box center [986, 430] width 543 height 698
click at [674, 87] on div at bounding box center [636, 322] width 1272 height 644
